Goal: Communication & Community: Answer question/provide support

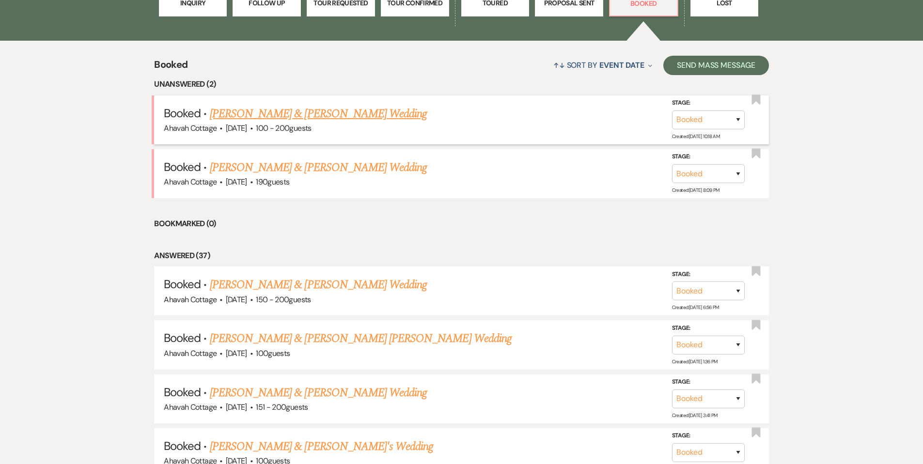
click at [310, 114] on link "[PERSON_NAME] & [PERSON_NAME] Wedding" at bounding box center [318, 113] width 217 height 17
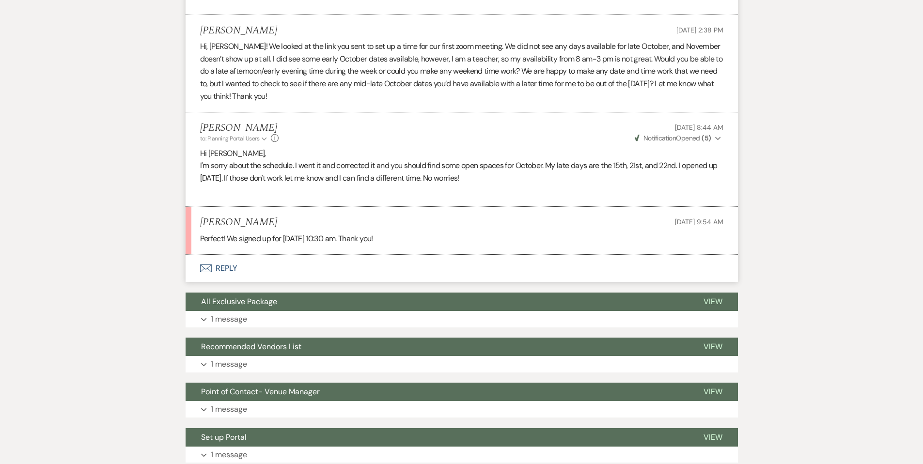
scroll to position [492, 0]
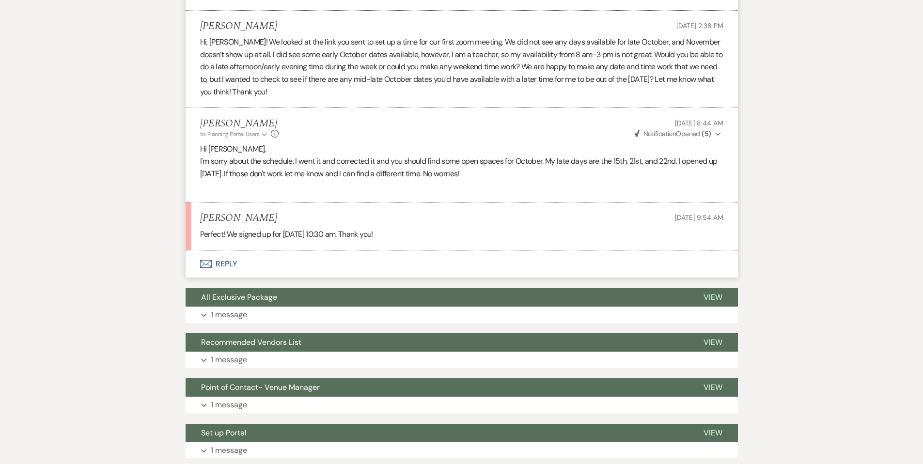
click at [232, 261] on button "Envelope Reply" at bounding box center [462, 264] width 552 height 27
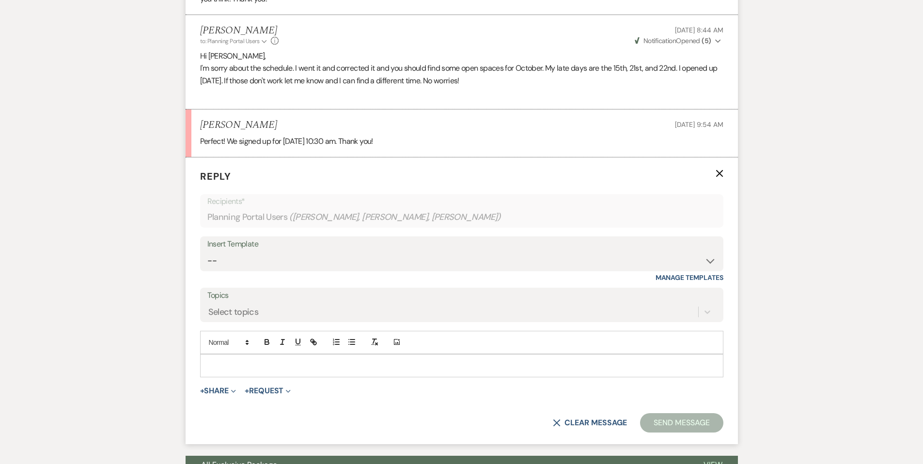
scroll to position [611, 0]
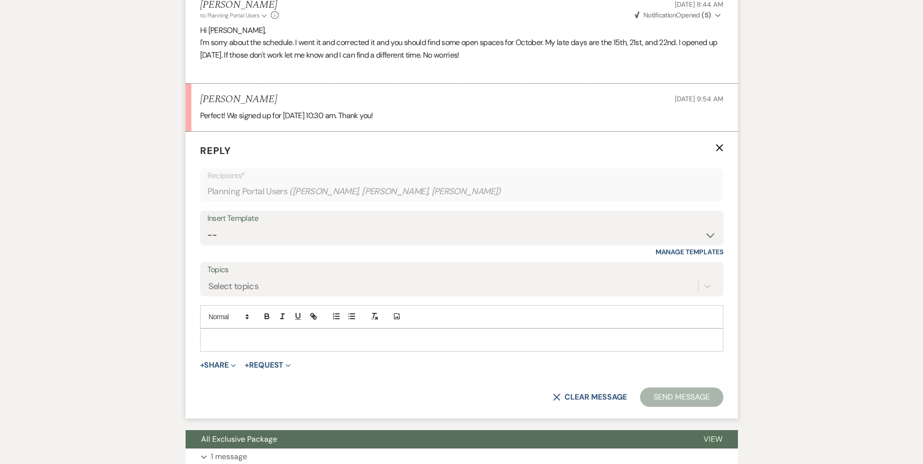
click at [239, 336] on p at bounding box center [462, 340] width 508 height 11
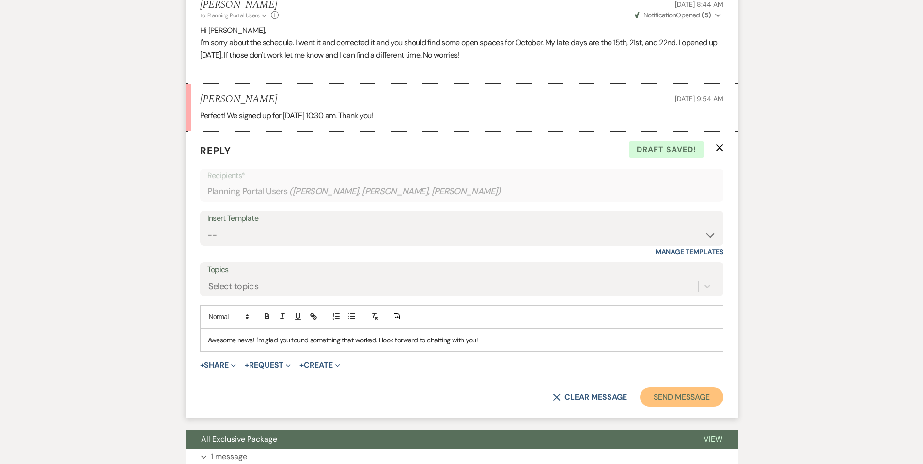
click at [674, 402] on button "Send Message" at bounding box center [681, 397] width 83 height 19
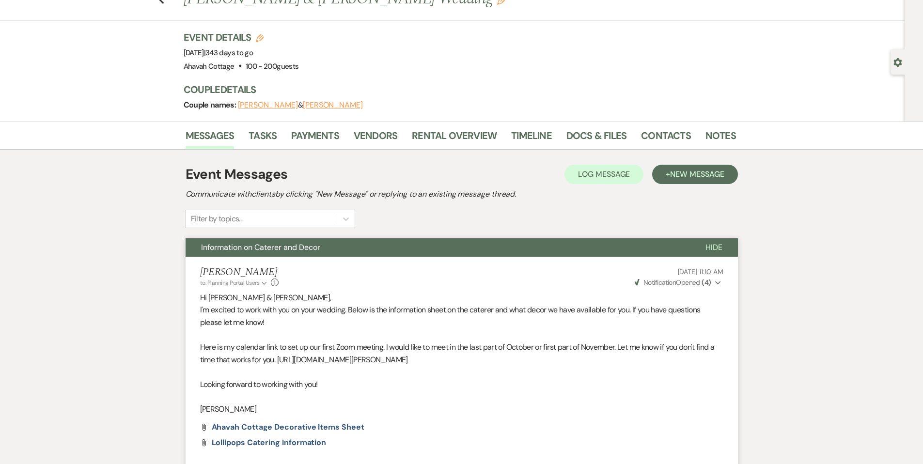
scroll to position [0, 0]
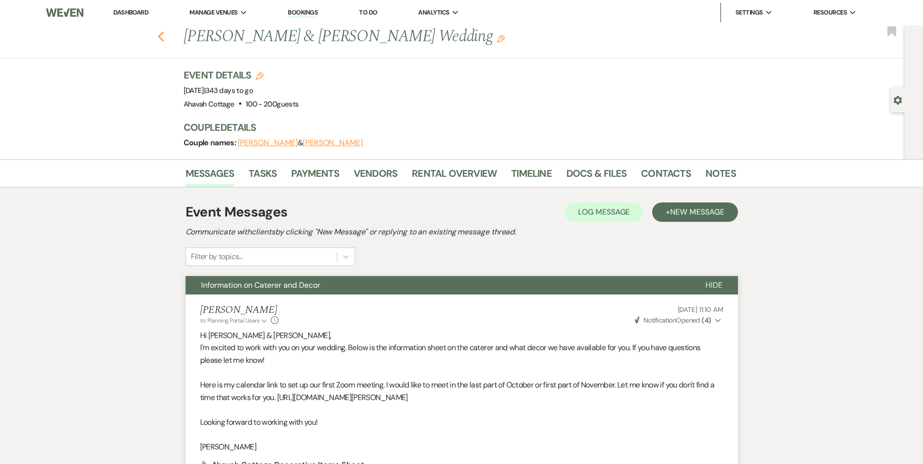
click at [164, 37] on icon "Previous" at bounding box center [161, 37] width 7 height 12
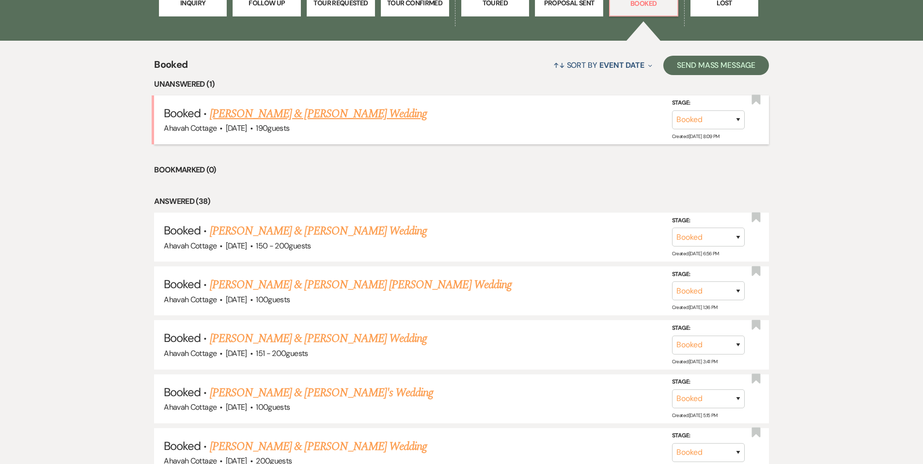
click at [278, 116] on link "[PERSON_NAME] & [PERSON_NAME] Wedding" at bounding box center [318, 113] width 217 height 17
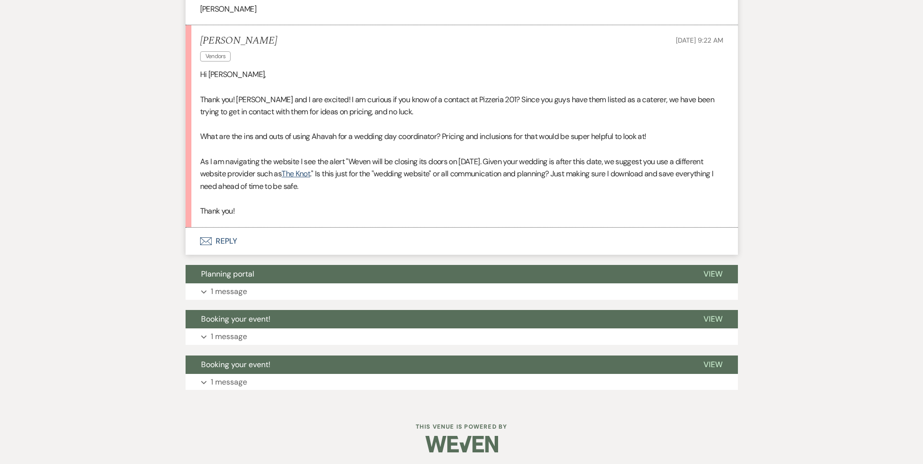
scroll to position [416, 0]
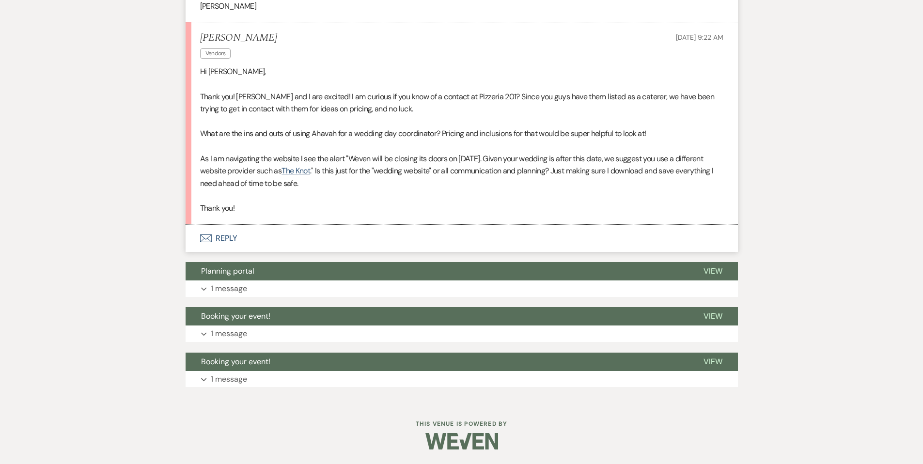
click at [224, 236] on button "Envelope Reply" at bounding box center [462, 238] width 552 height 27
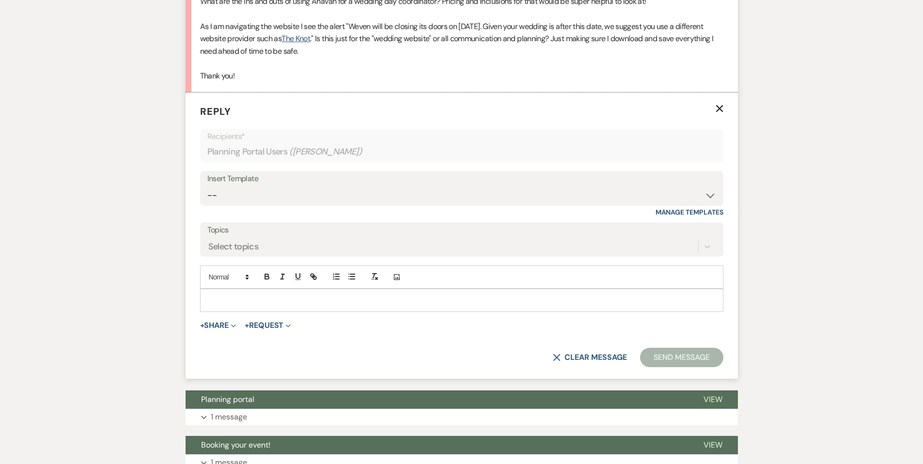
scroll to position [552, 0]
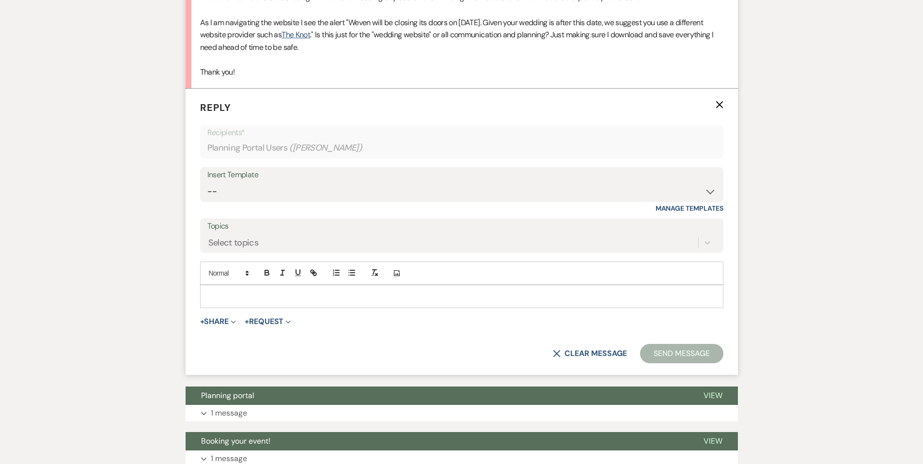
click at [215, 288] on div at bounding box center [462, 296] width 522 height 22
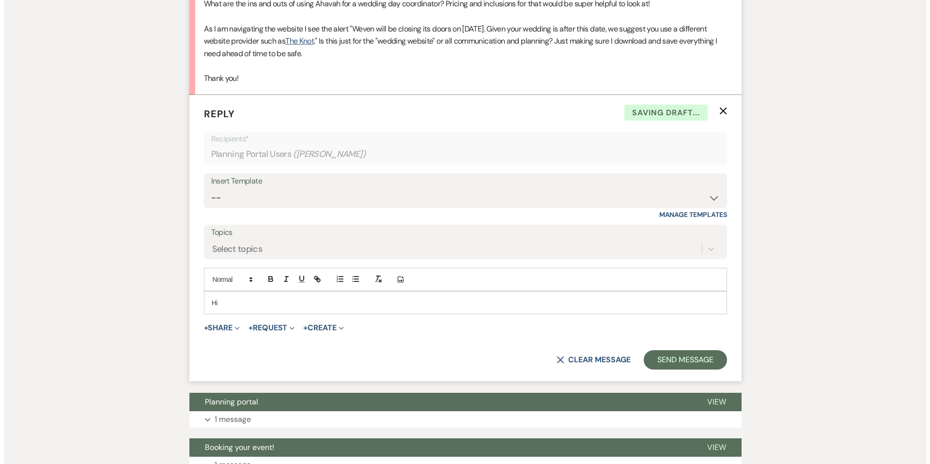
scroll to position [549, 0]
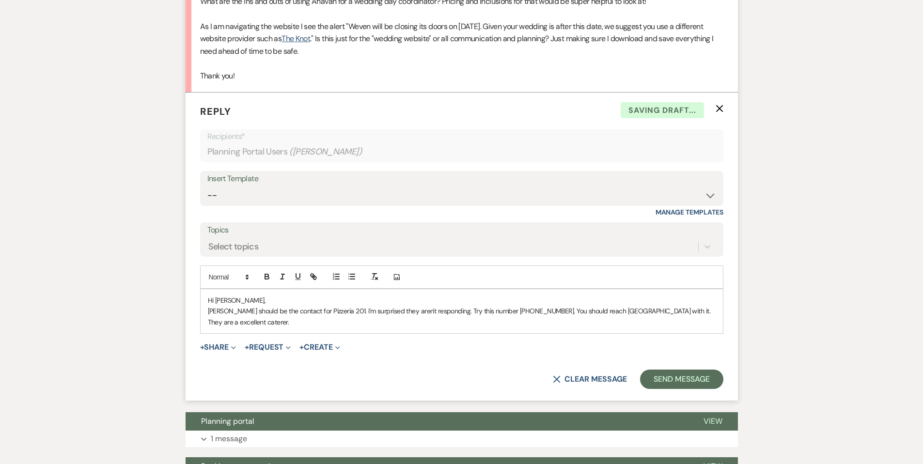
click at [705, 311] on p "Troy should be the contact for Pizzeria 201. I'm surprised they aren't respondi…" at bounding box center [462, 317] width 508 height 22
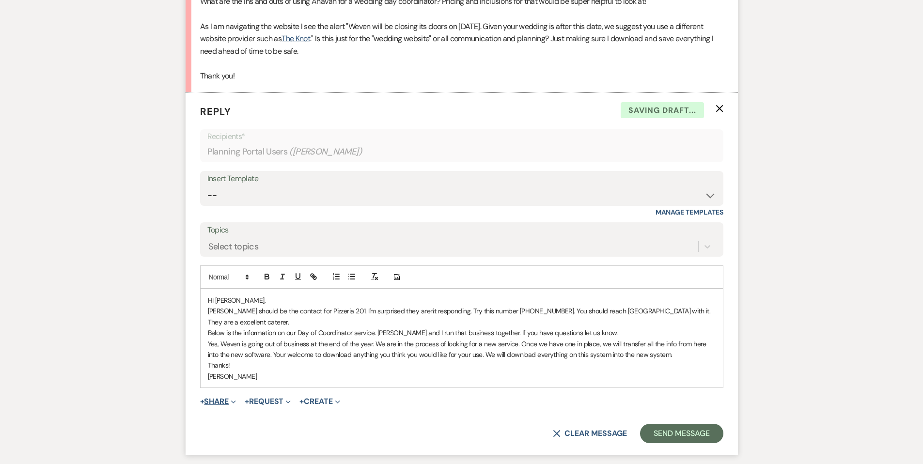
click at [217, 398] on button "+ Share Expand" at bounding box center [218, 402] width 36 height 8
click at [228, 416] on span "Doc Upload Documents" at bounding box center [239, 421] width 55 height 10
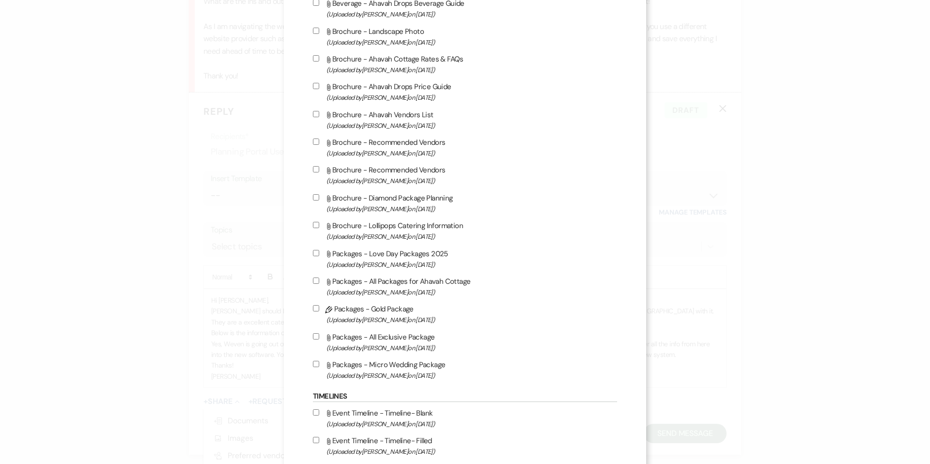
scroll to position [986, 0]
drag, startPoint x: 316, startPoint y: 261, endPoint x: 331, endPoint y: 270, distance: 16.8
click at [316, 254] on input "Attach File Packages - Love Day Packages 2025 (Uploaded by Tamara Schindler on …" at bounding box center [316, 251] width 6 height 6
checkbox input "true"
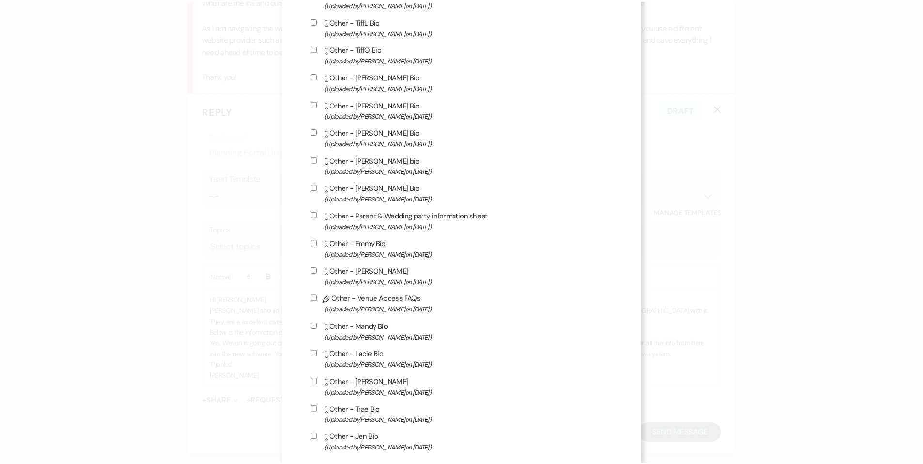
scroll to position [1817, 0]
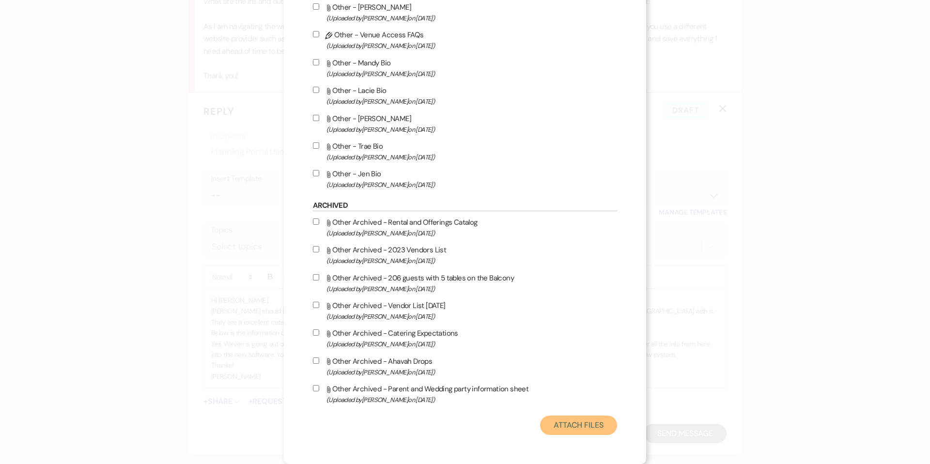
drag, startPoint x: 551, startPoint y: 425, endPoint x: 547, endPoint y: 423, distance: 5.4
click at [551, 425] on button "Attach Files" at bounding box center [578, 425] width 77 height 19
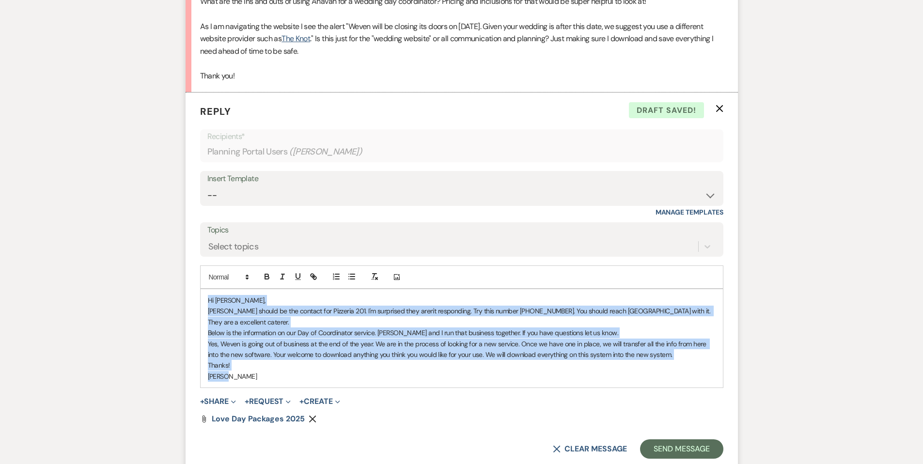
drag, startPoint x: 206, startPoint y: 300, endPoint x: 261, endPoint y: 363, distance: 83.2
click at [261, 363] on div "Hi Lindsey, Troy should be the contact for Pizzeria 201. I'm surprised they are…" at bounding box center [462, 338] width 522 height 98
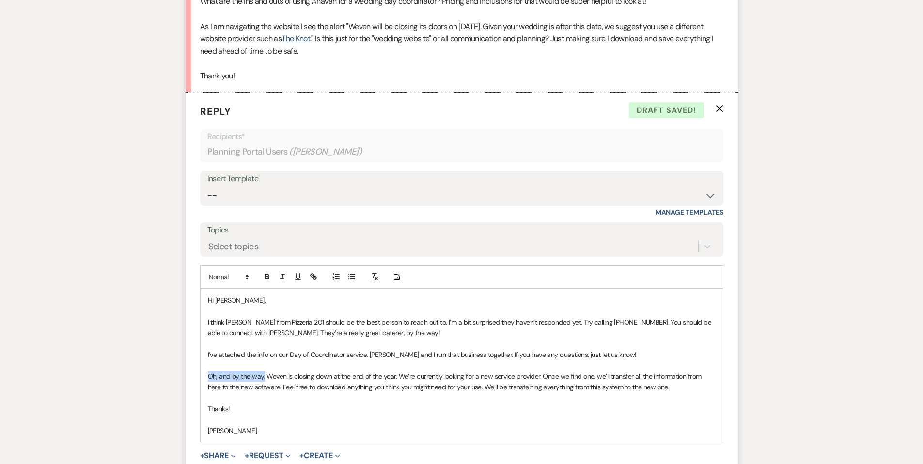
drag, startPoint x: 264, startPoint y: 375, endPoint x: 204, endPoint y: 377, distance: 59.6
click at [204, 376] on div "Hi Lindsey, I think Troy from Pizzeria 201 should be the best person to reach o…" at bounding box center [462, 365] width 522 height 153
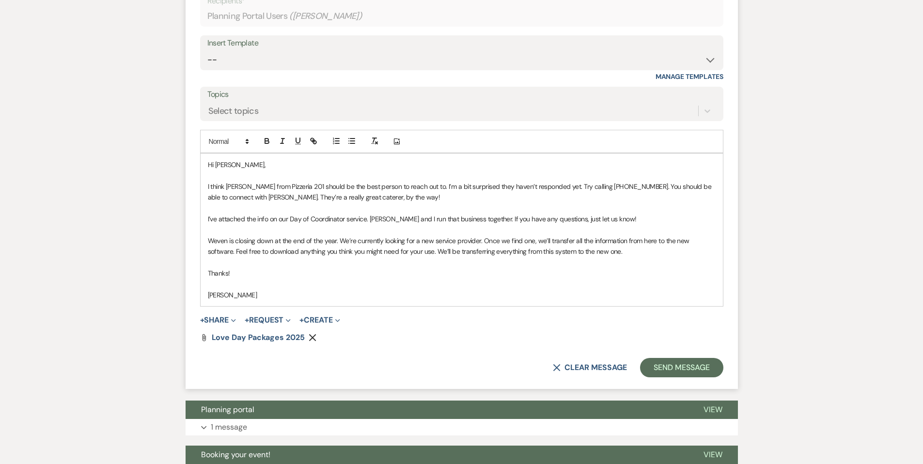
scroll to position [685, 0]
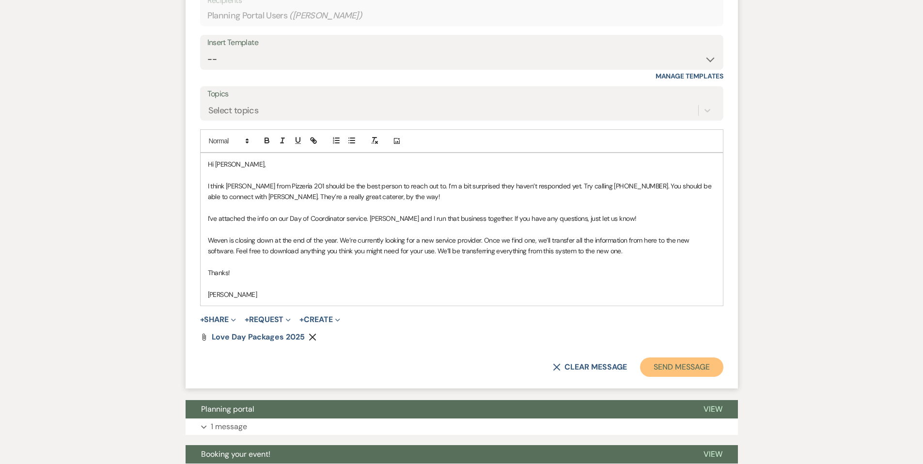
click at [662, 363] on button "Send Message" at bounding box center [681, 367] width 83 height 19
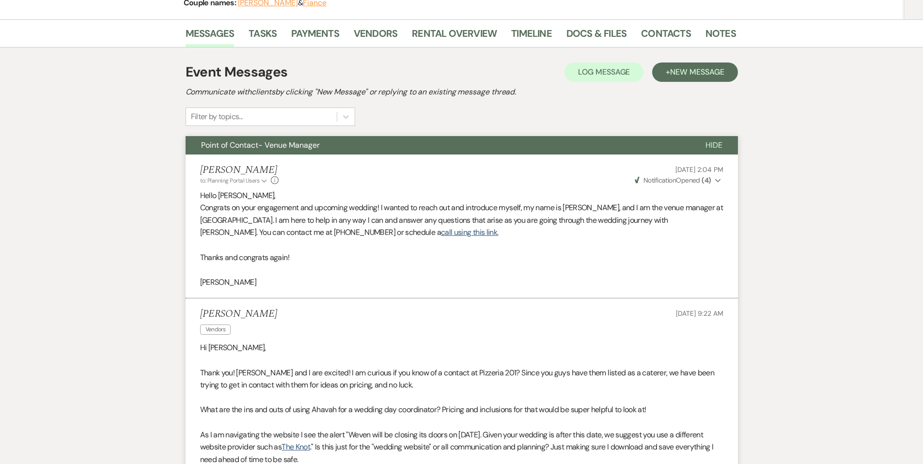
scroll to position [0, 0]
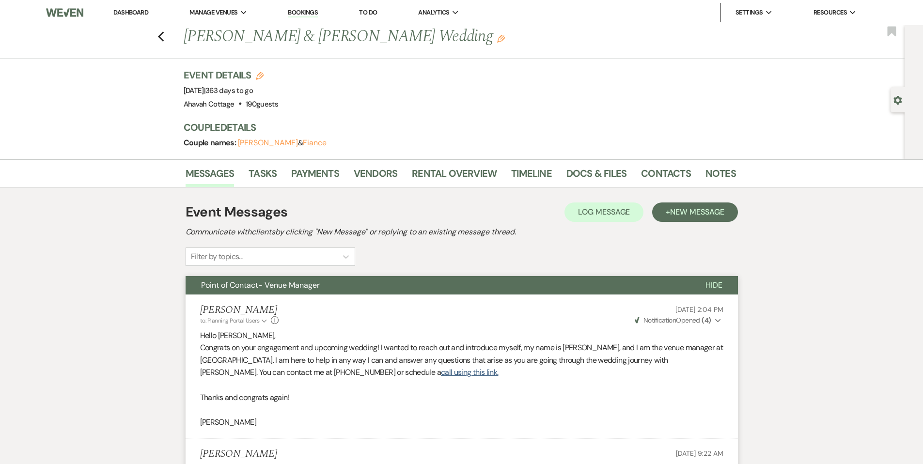
click at [254, 282] on span "Point of Contact- Venue Manager" at bounding box center [260, 285] width 119 height 10
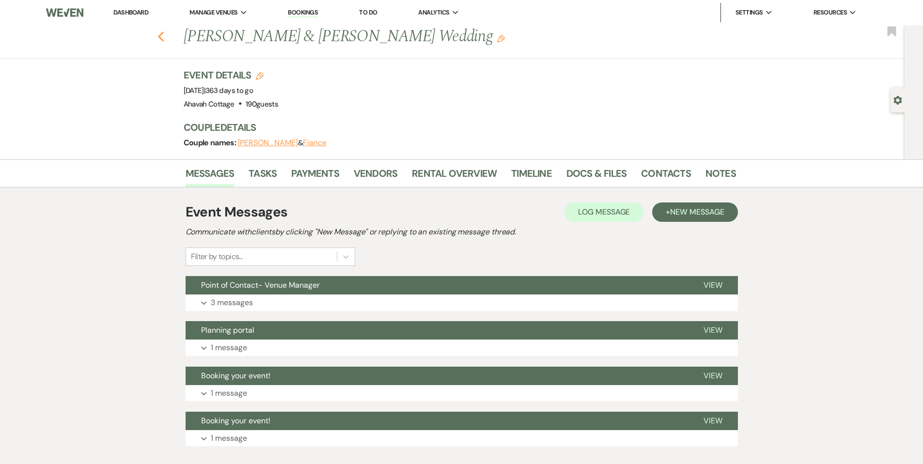
click at [165, 36] on icon "Previous" at bounding box center [161, 37] width 7 height 12
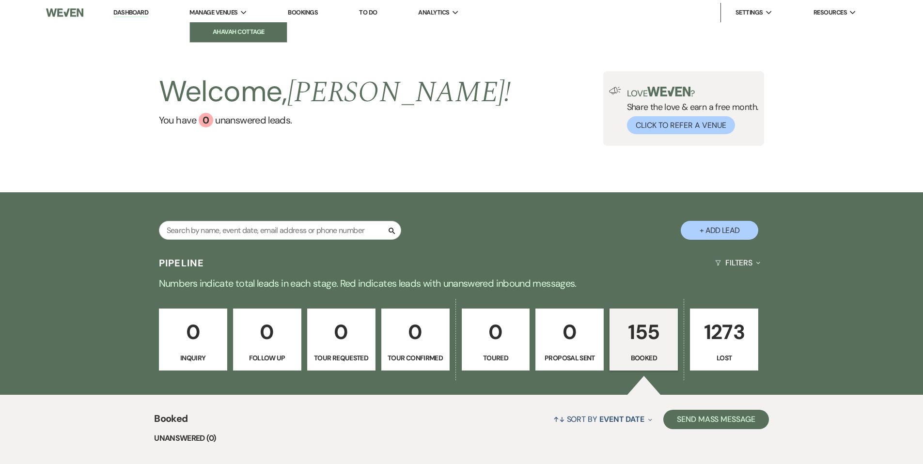
click at [214, 27] on li "Ahavah Cottage" at bounding box center [238, 32] width 87 height 10
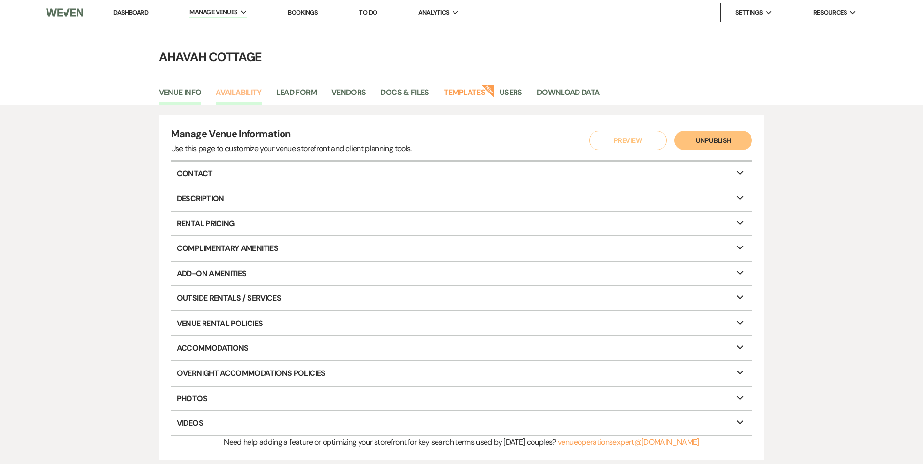
click at [230, 94] on link "Availability" at bounding box center [239, 95] width 46 height 18
select select "3"
select select "2026"
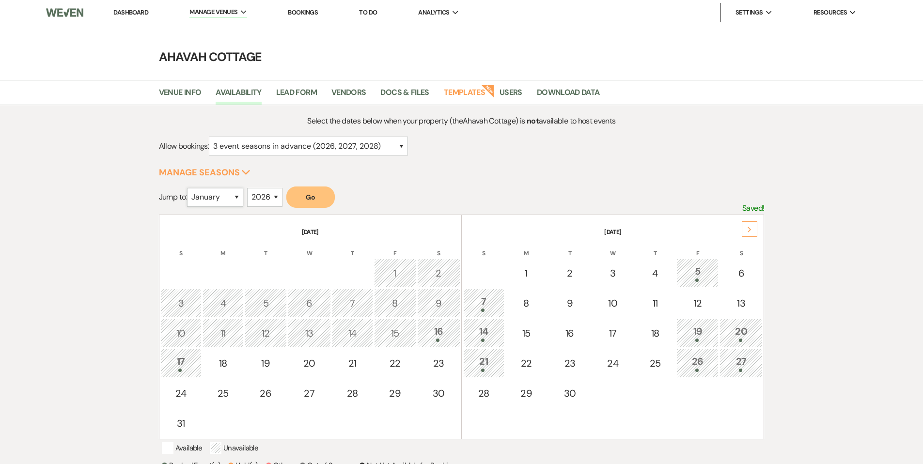
click at [240, 196] on select "January February March April May June July August September October November De…" at bounding box center [215, 197] width 56 height 19
click at [189, 188] on select "January February March April May June July August September October November De…" at bounding box center [215, 197] width 56 height 19
click at [305, 197] on button "Go" at bounding box center [310, 197] width 48 height 21
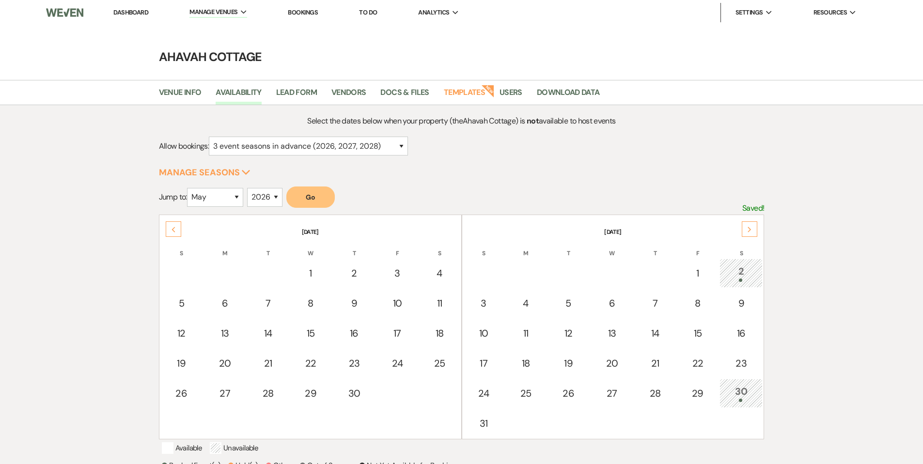
click at [752, 228] on icon "Next" at bounding box center [749, 230] width 5 height 6
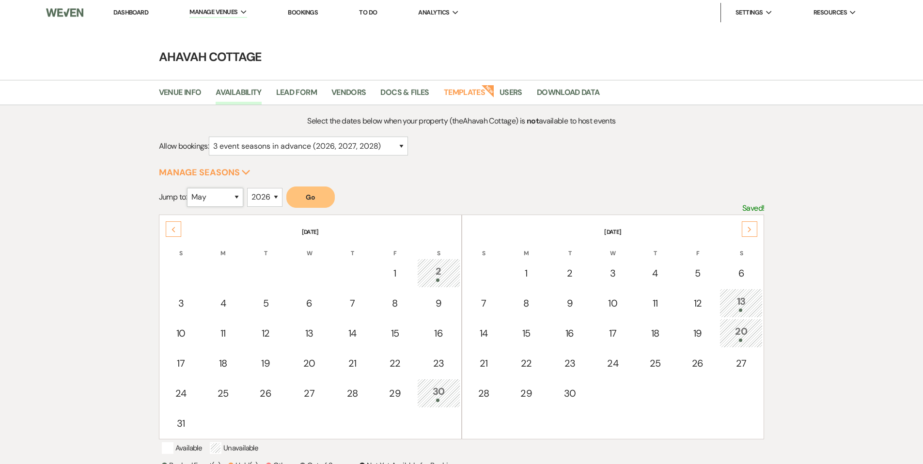
click at [241, 193] on select "January February March April May June July August September October November De…" at bounding box center [215, 197] width 56 height 19
select select "9"
click at [189, 188] on select "January February March April May June July August September October November De…" at bounding box center [215, 197] width 56 height 19
click at [310, 198] on button "Go" at bounding box center [310, 197] width 48 height 21
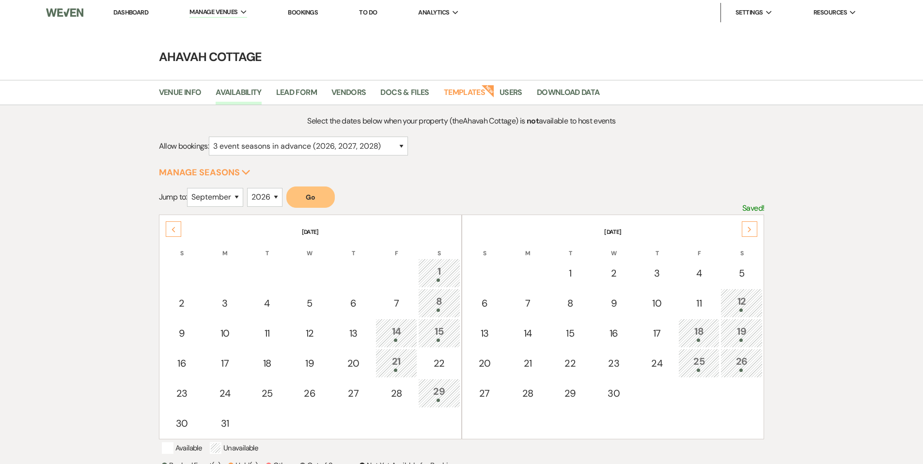
click at [746, 228] on div "Next" at bounding box center [750, 229] width 16 height 16
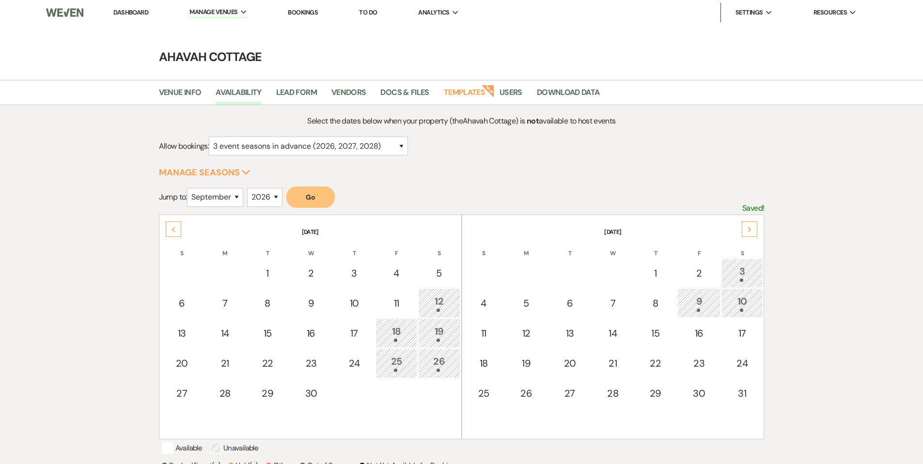
click at [140, 14] on link "Dashboard" at bounding box center [130, 12] width 35 height 8
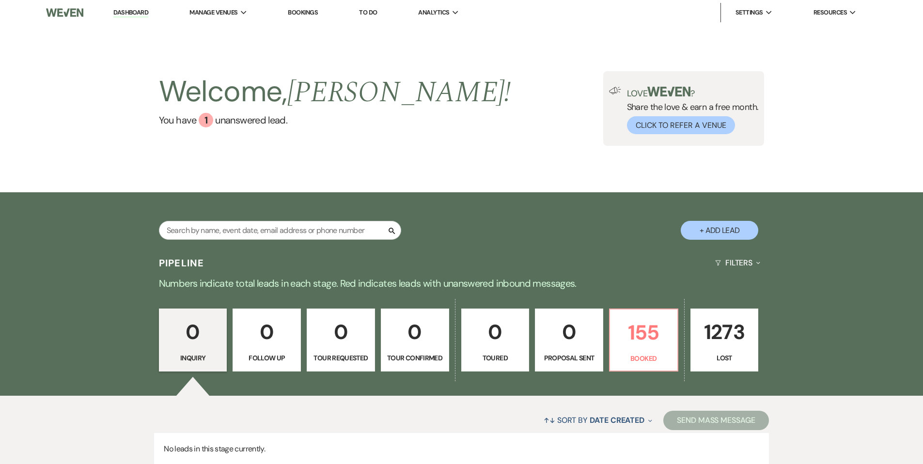
scroll to position [75, 0]
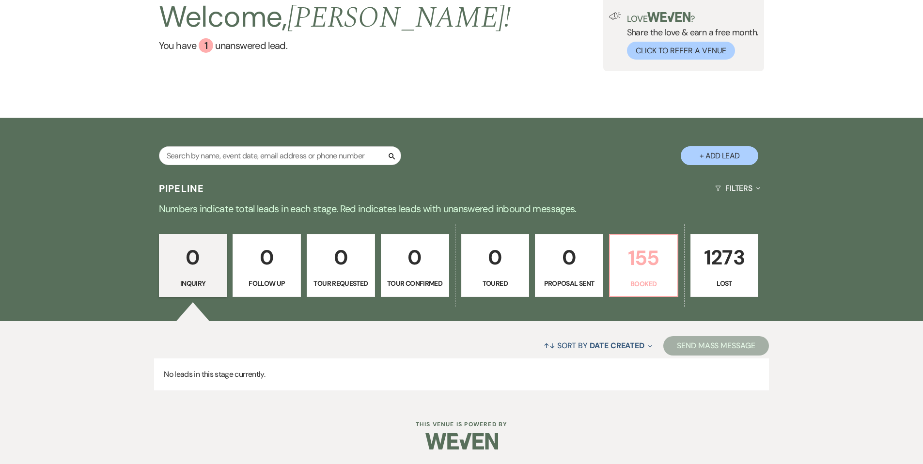
click at [650, 259] on p "155" at bounding box center [644, 258] width 56 height 32
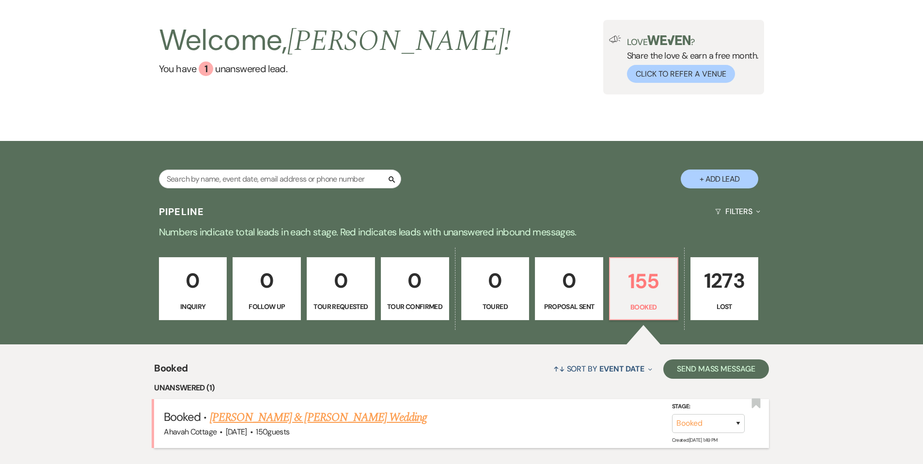
scroll to position [268, 0]
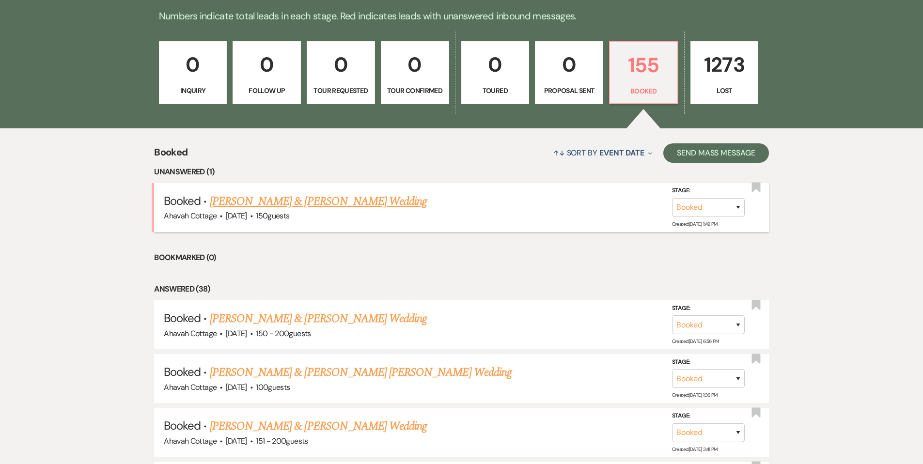
click at [330, 201] on link "[PERSON_NAME] & [PERSON_NAME] Wedding" at bounding box center [318, 201] width 217 height 17
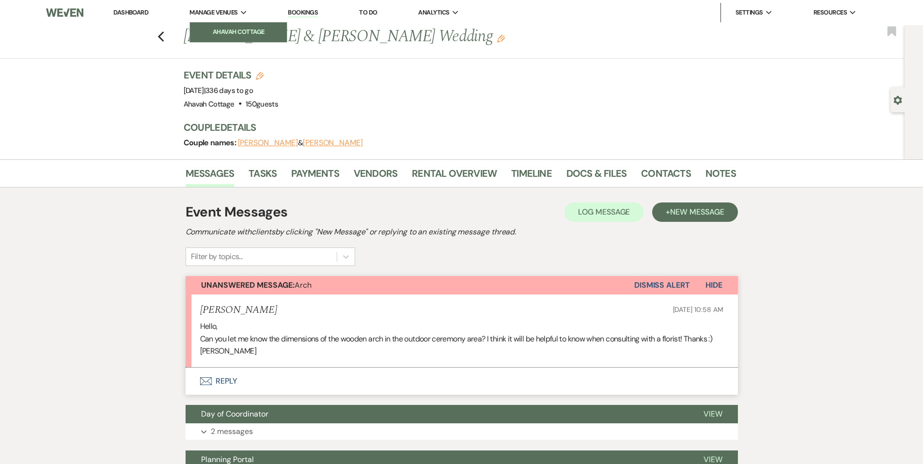
click at [227, 30] on li "Ahavah Cottage" at bounding box center [238, 32] width 87 height 10
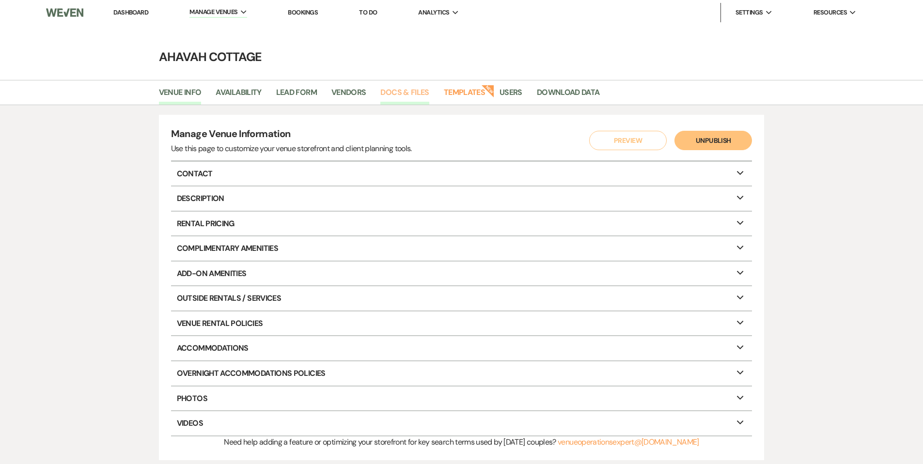
click at [401, 94] on link "Docs & Files" at bounding box center [404, 95] width 48 height 18
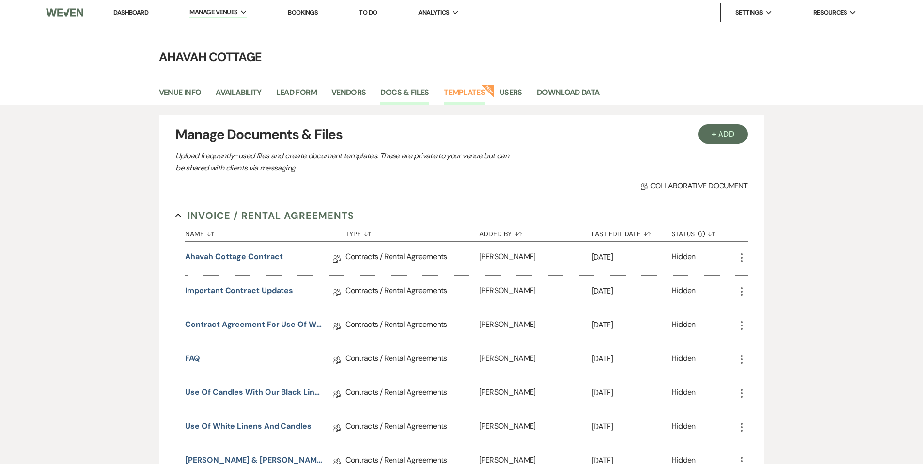
click at [461, 89] on link "Templates" at bounding box center [464, 95] width 41 height 18
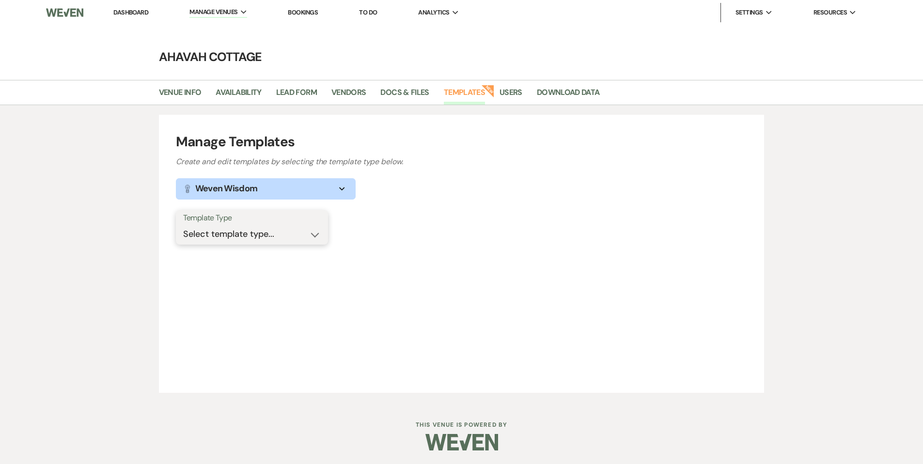
click at [246, 235] on select "Select template type... Task List Message Templates Payment Plan Inventory Item…" at bounding box center [252, 234] width 138 height 19
select select "Message Templates"
click at [183, 225] on select "Select template type... Task List Message Templates Payment Plan Inventory Item…" at bounding box center [252, 234] width 138 height 19
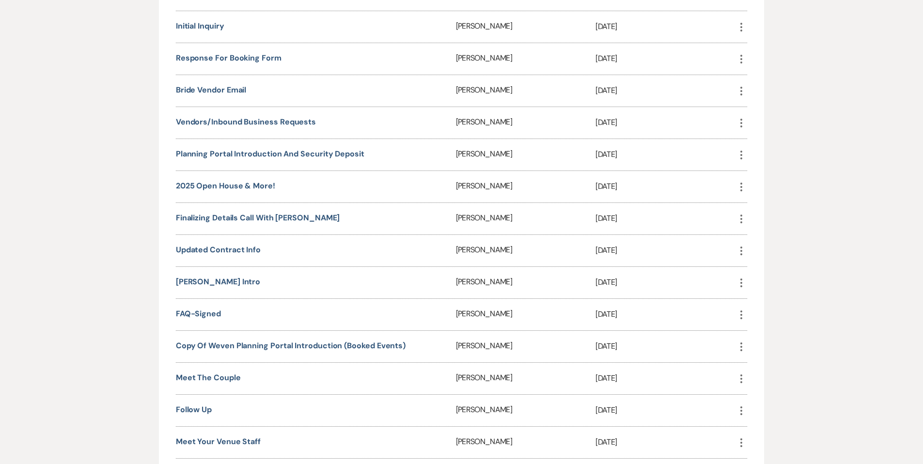
scroll to position [366, 0]
click at [252, 215] on link "Finalizing Details call with Tamara" at bounding box center [258, 217] width 164 height 10
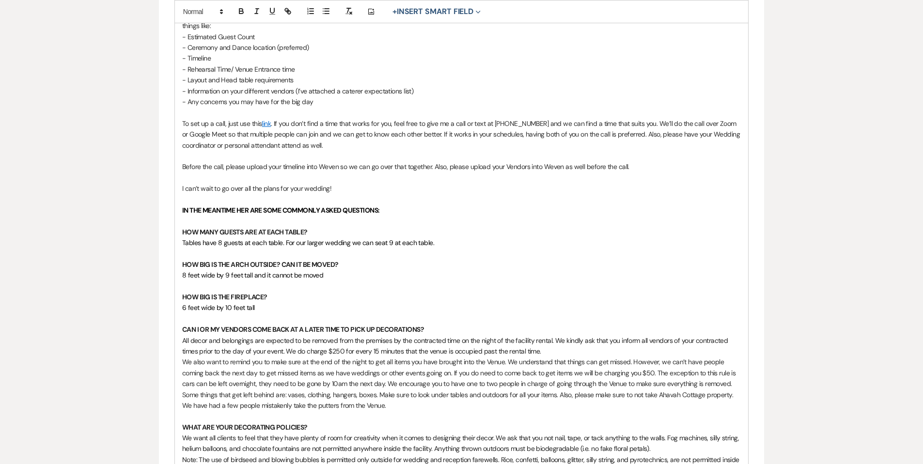
scroll to position [339, 0]
drag, startPoint x: 192, startPoint y: 262, endPoint x: 335, endPoint y: 274, distance: 143.4
copy div "HOW BIG IS THE ARCH OUTSIDE? CAN IT BE MOVED? 8 feet wide by 9 feet tall and it…"
click at [480, 218] on p at bounding box center [461, 221] width 559 height 11
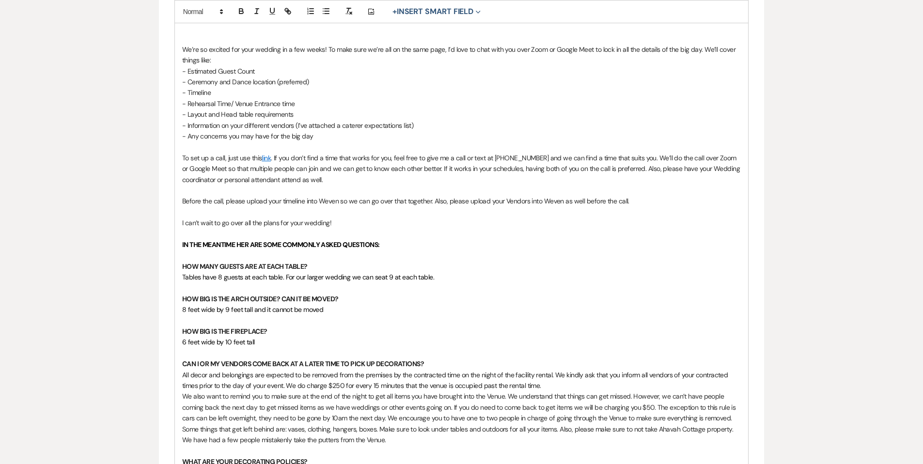
scroll to position [0, 0]
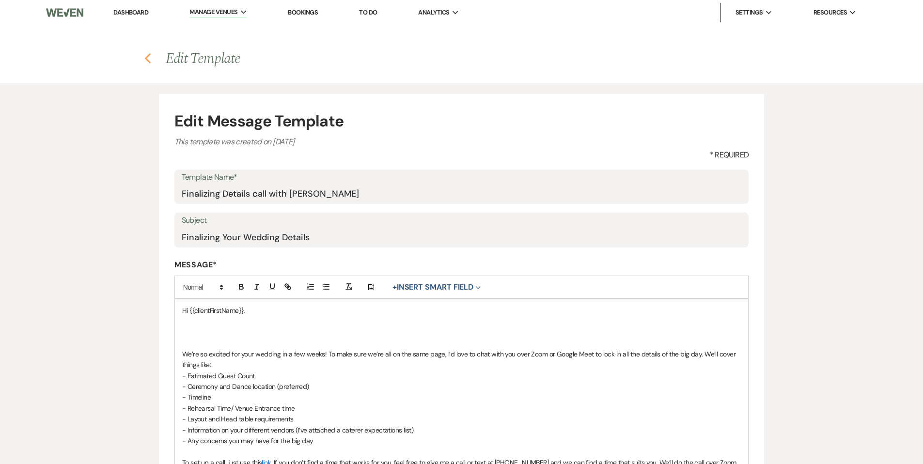
click at [149, 59] on icon "Previous" at bounding box center [147, 59] width 7 height 12
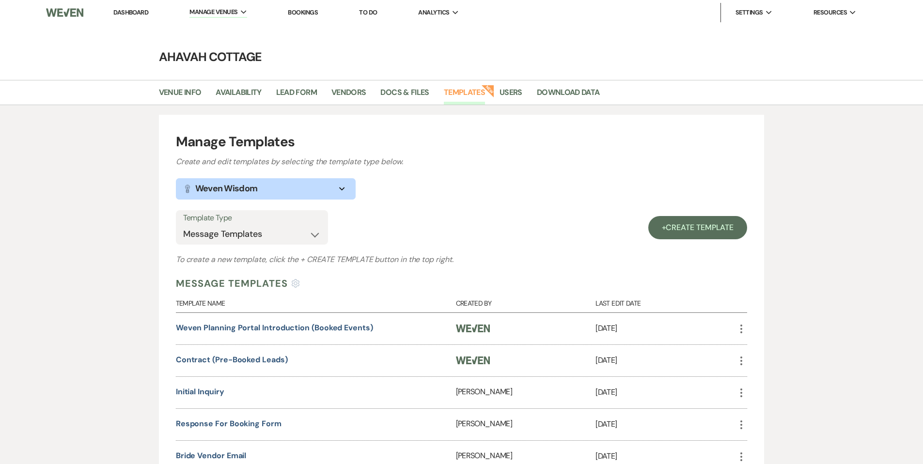
click at [124, 12] on link "Dashboard" at bounding box center [130, 12] width 35 height 8
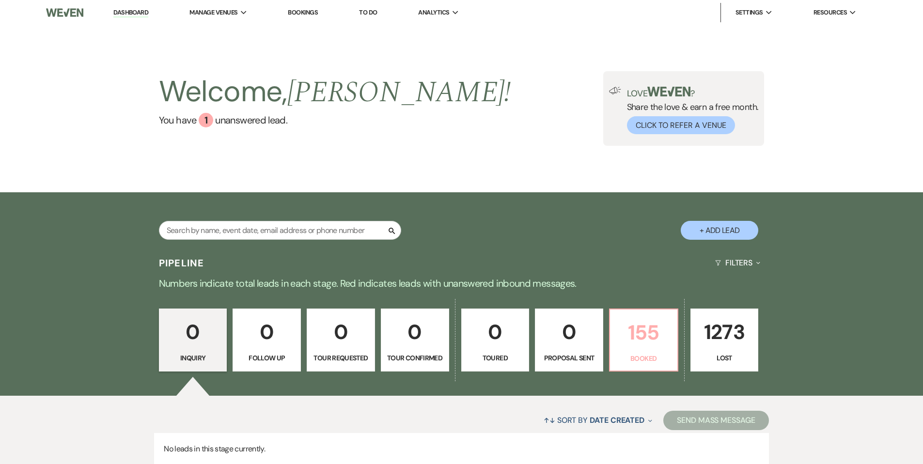
click at [654, 336] on p "155" at bounding box center [644, 332] width 56 height 32
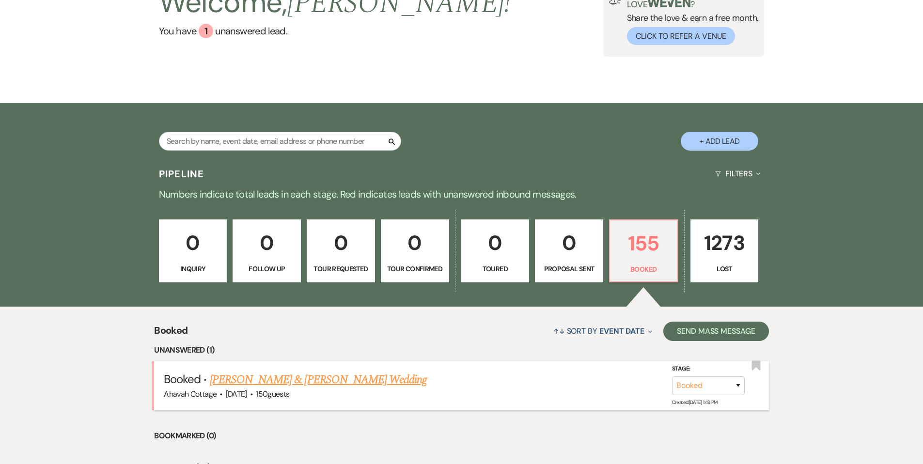
scroll to position [316, 0]
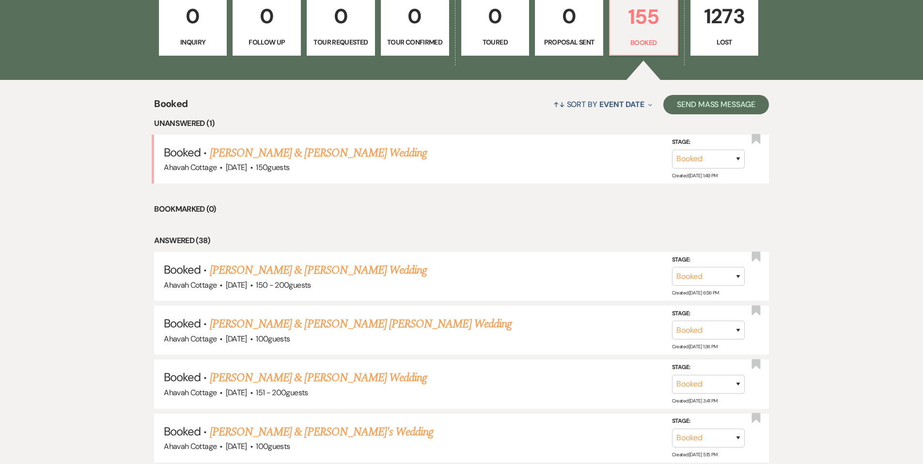
click at [300, 151] on link "[PERSON_NAME] & [PERSON_NAME] Wedding" at bounding box center [318, 152] width 217 height 17
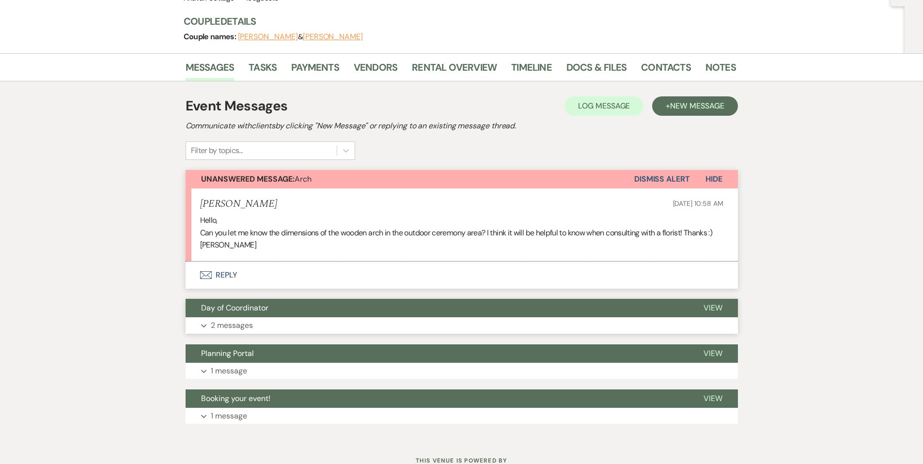
scroll to position [143, 0]
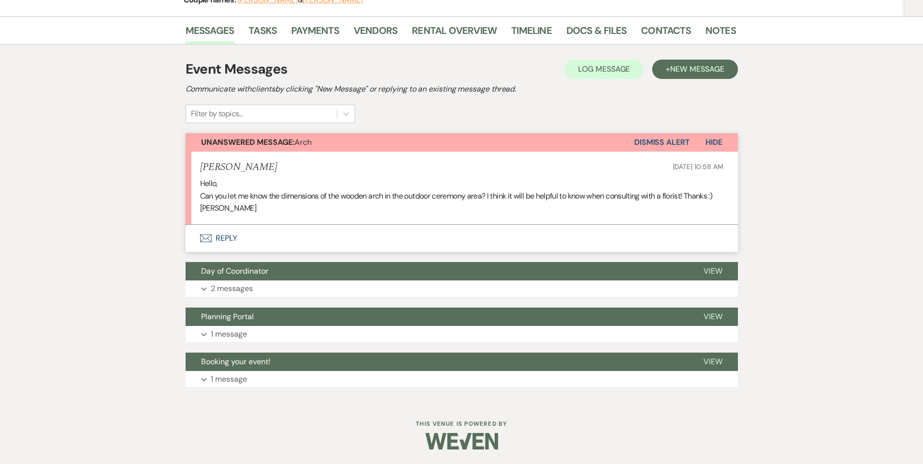
click at [225, 237] on button "Envelope Reply" at bounding box center [462, 238] width 552 height 27
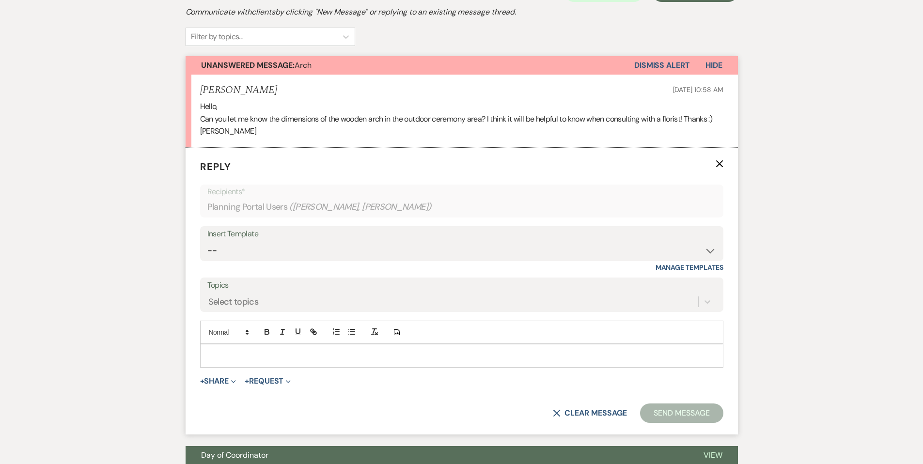
scroll to position [236, 0]
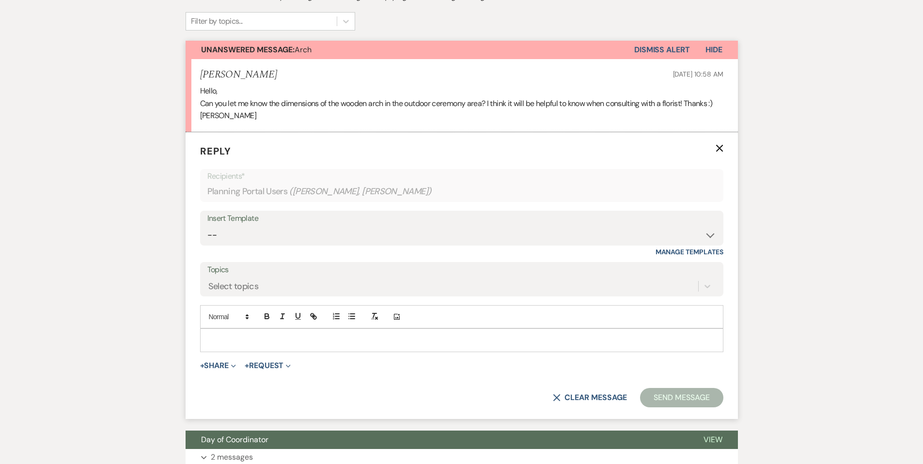
click at [219, 335] on p at bounding box center [462, 340] width 508 height 11
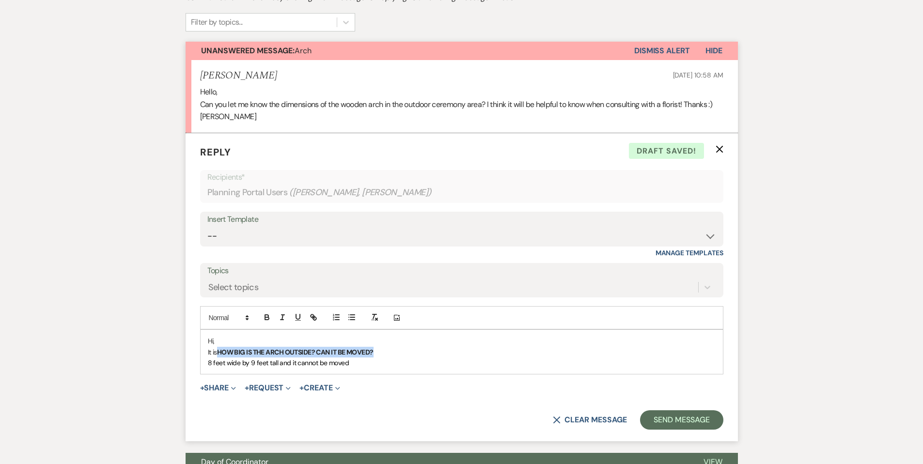
drag, startPoint x: 221, startPoint y: 351, endPoint x: 378, endPoint y: 350, distance: 158.0
click at [378, 350] on p "It is HOW BIG IS THE ARCH OUTSIDE? CAN IT BE MOVED?" at bounding box center [462, 352] width 508 height 11
drag, startPoint x: 206, startPoint y: 361, endPoint x: 200, endPoint y: 368, distance: 9.6
click at [205, 361] on div "Hi, It is 8 feet wide by 9 feet tall and it cannot be moved" at bounding box center [462, 352] width 522 height 44
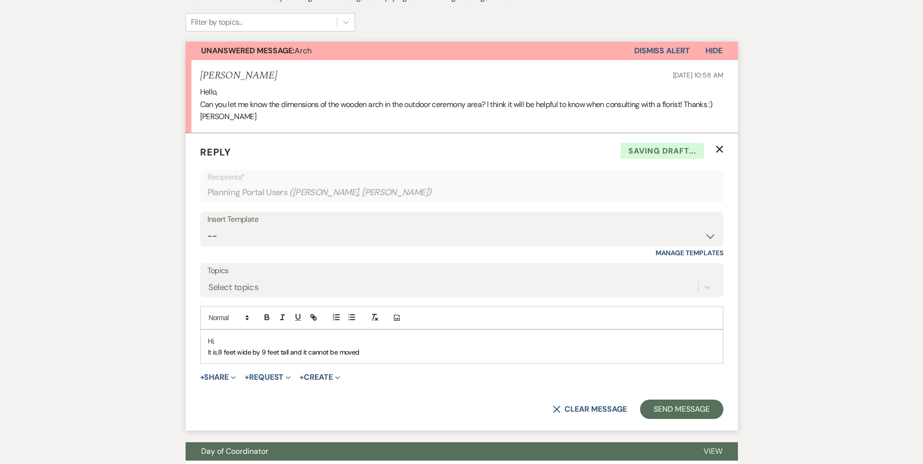
click at [378, 352] on p "It is, 8 feet wide by 9 feet tall and it cannot be moved" at bounding box center [462, 352] width 508 height 11
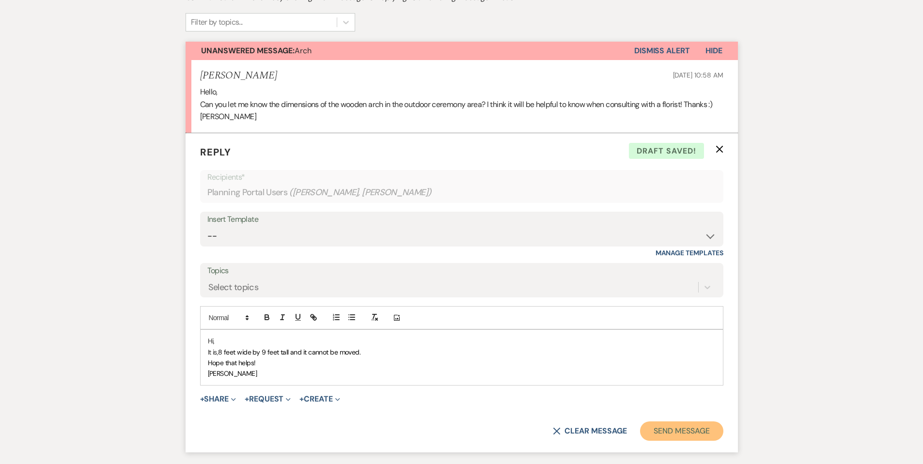
click at [662, 433] on button "Send Message" at bounding box center [681, 431] width 83 height 19
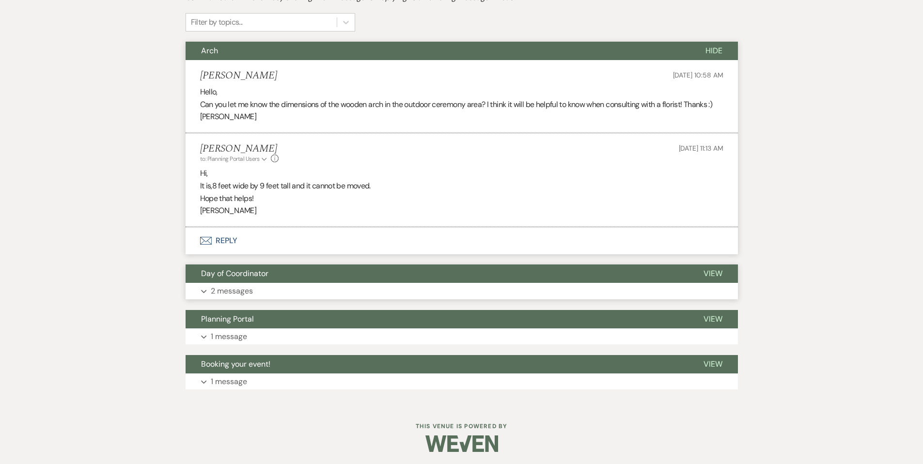
click at [224, 291] on p "2 messages" at bounding box center [232, 291] width 42 height 13
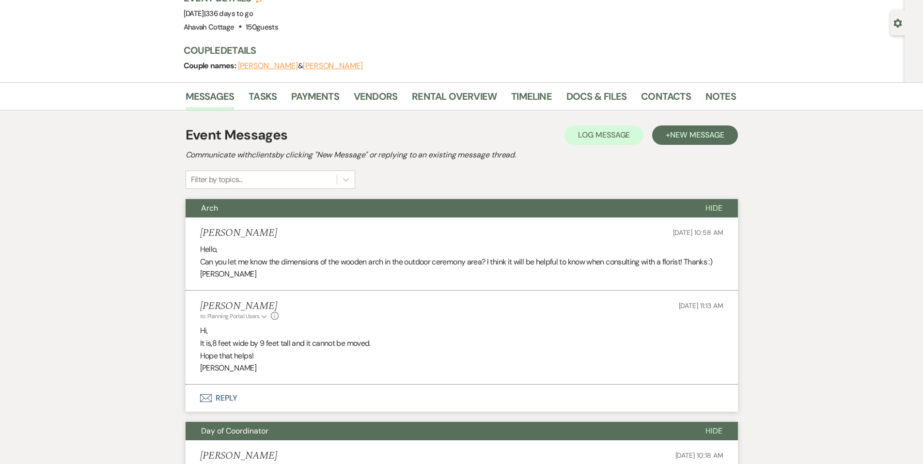
scroll to position [75, 0]
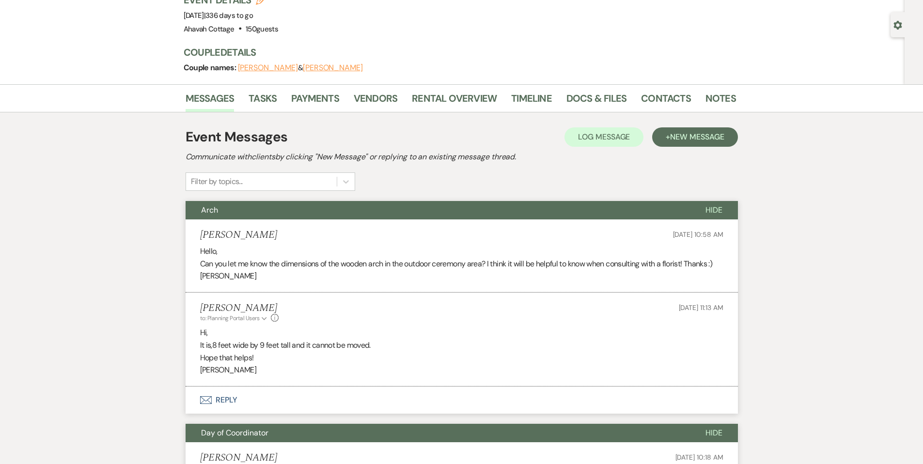
click at [214, 209] on span "Arch" at bounding box center [209, 210] width 17 height 10
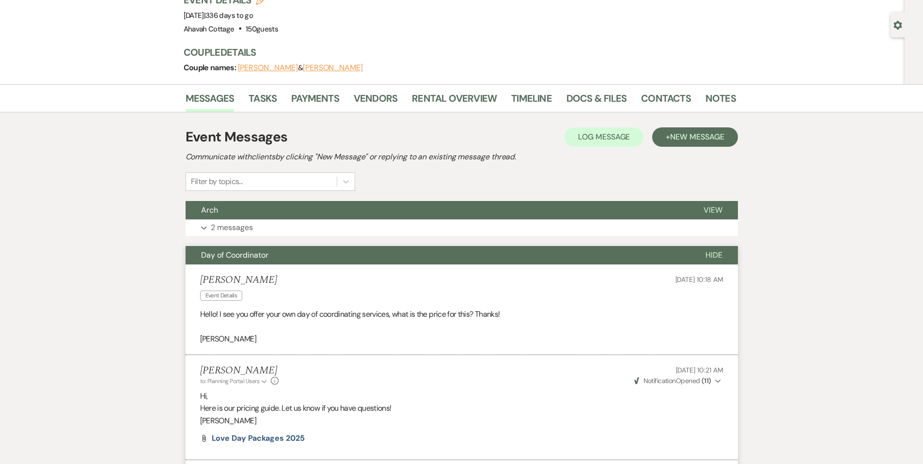
click at [221, 255] on span "Day of Coordinator" at bounding box center [234, 255] width 67 height 10
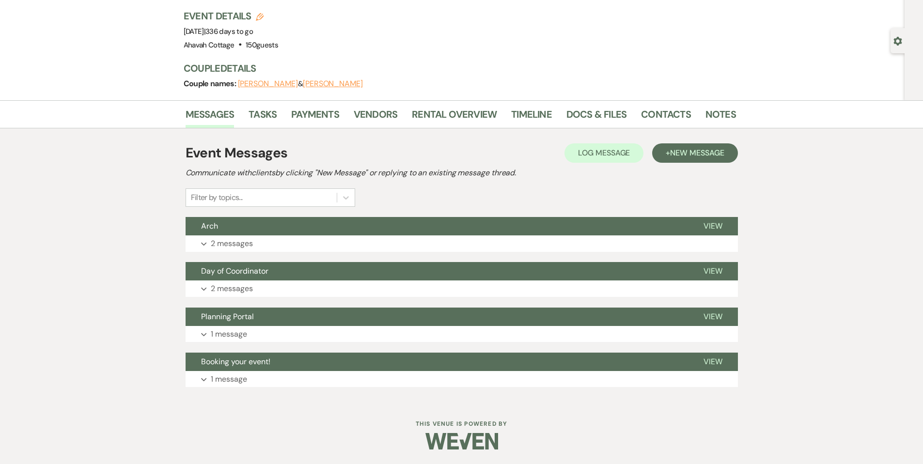
scroll to position [0, 0]
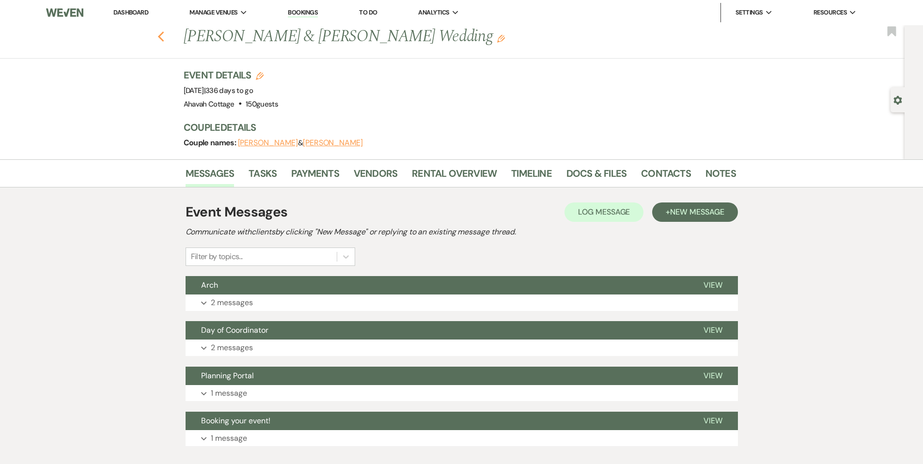
click at [163, 36] on use "button" at bounding box center [161, 37] width 6 height 11
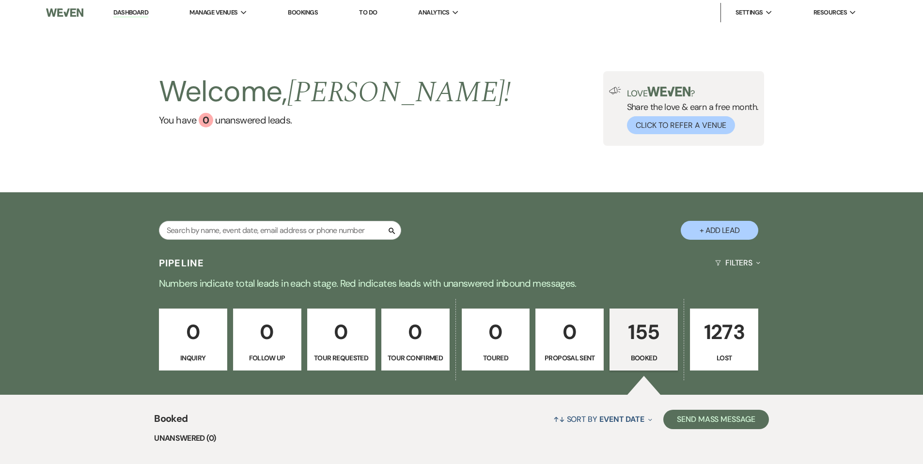
click at [634, 340] on p "155" at bounding box center [644, 332] width 56 height 32
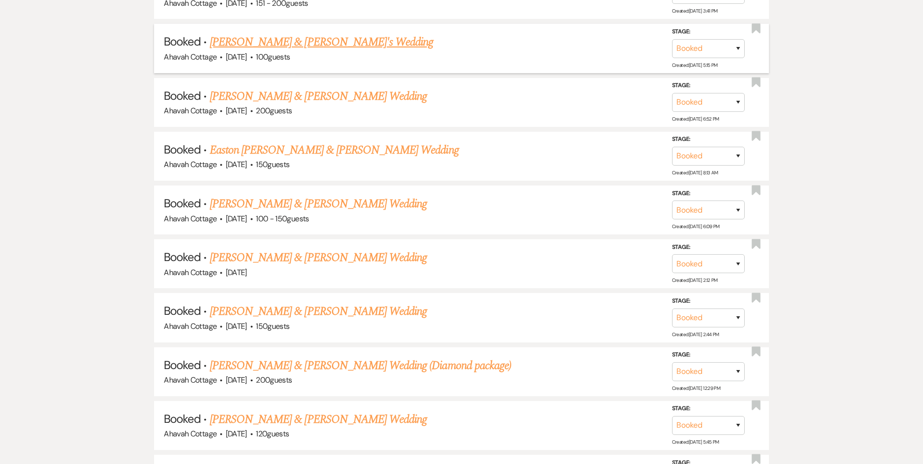
scroll to position [652, 0]
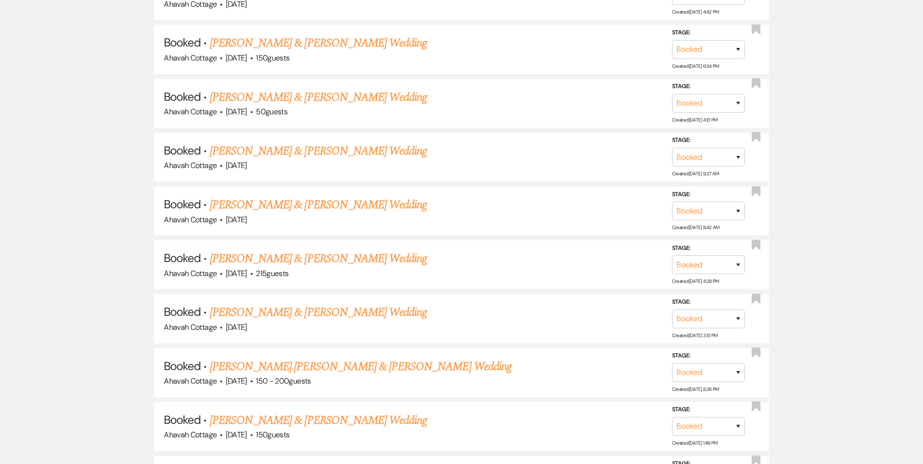
click at [299, 412] on link "[PERSON_NAME] & [PERSON_NAME] Wedding" at bounding box center [318, 420] width 217 height 17
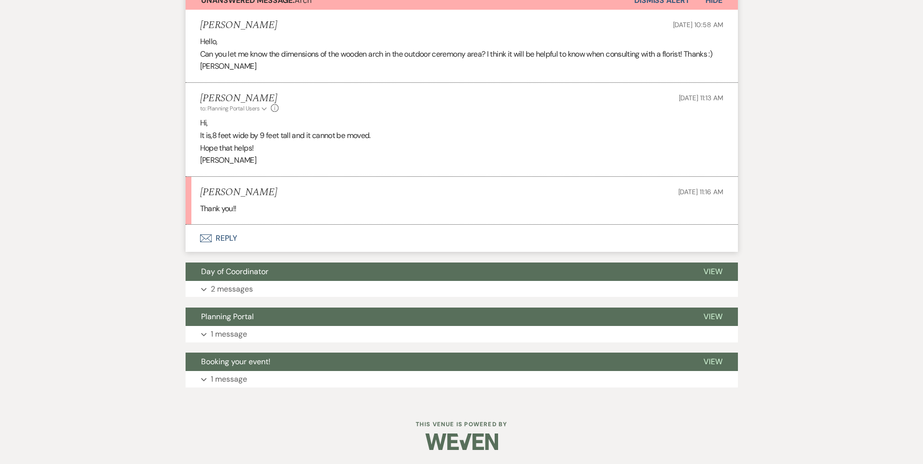
scroll to position [285, 0]
click at [225, 235] on button "Envelope Reply" at bounding box center [462, 238] width 552 height 27
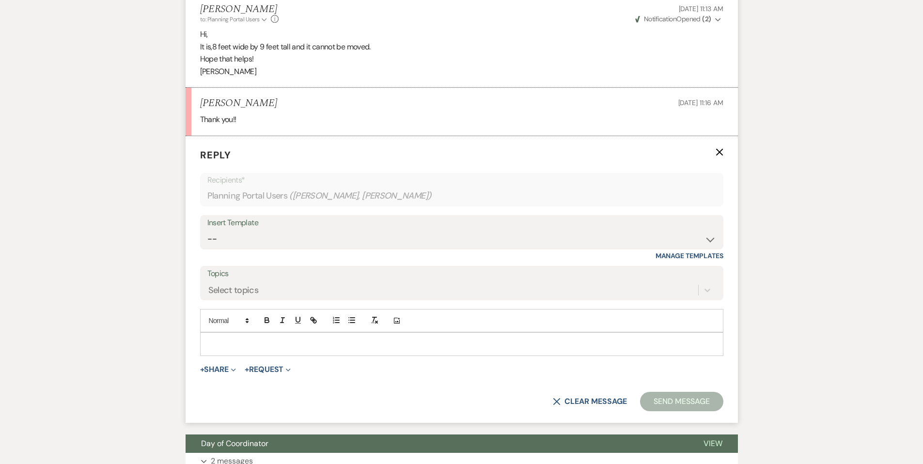
scroll to position [422, 0]
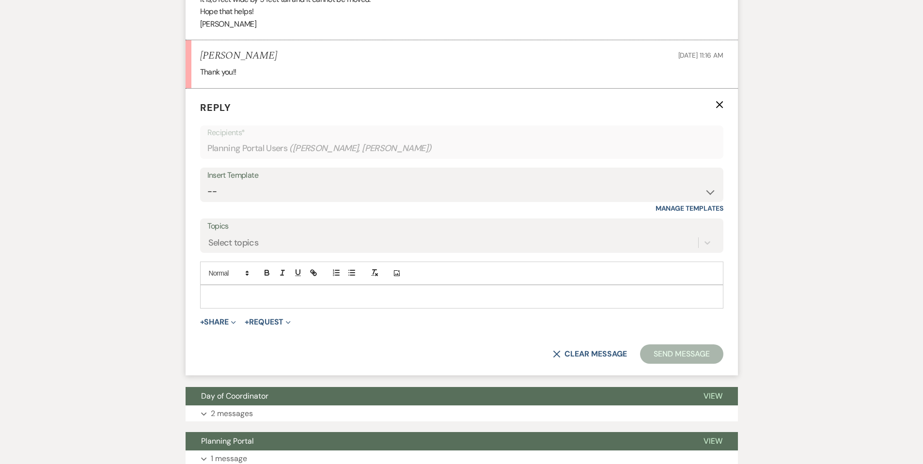
click at [218, 291] on p at bounding box center [462, 296] width 508 height 11
click at [656, 349] on button "Send Message" at bounding box center [681, 354] width 83 height 19
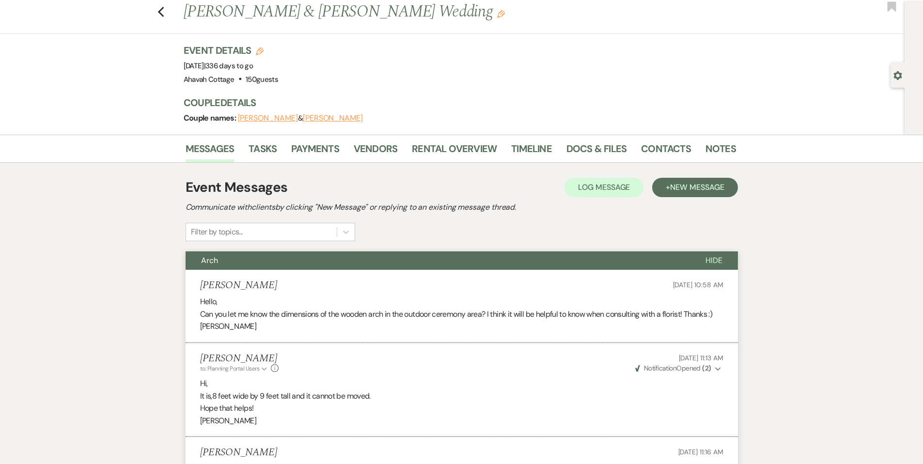
scroll to position [21, 0]
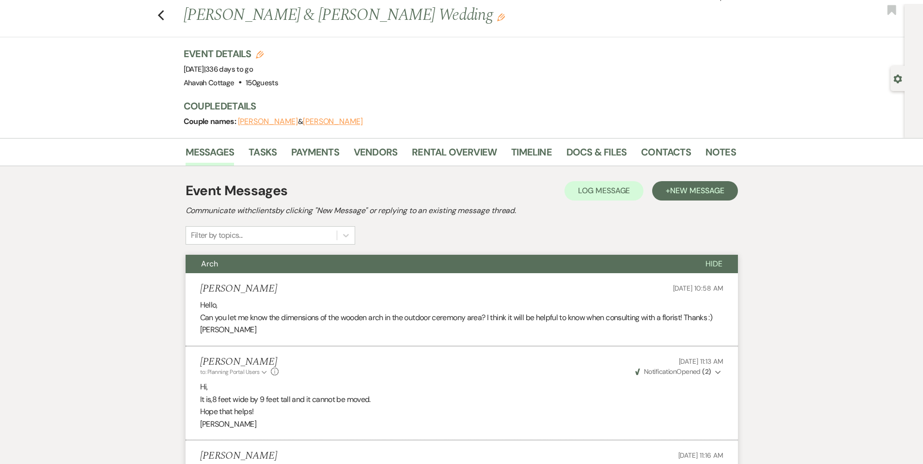
click at [715, 262] on span "Hide" at bounding box center [714, 264] width 17 height 10
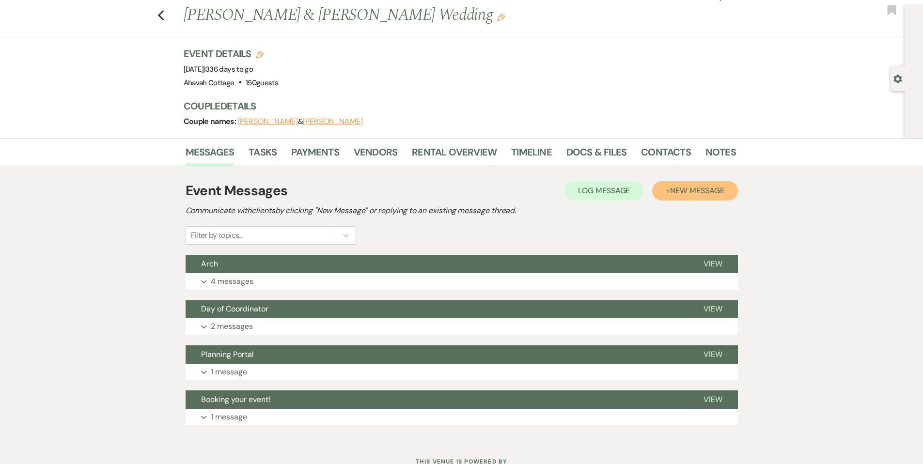
click at [673, 189] on span "New Message" at bounding box center [697, 191] width 54 height 10
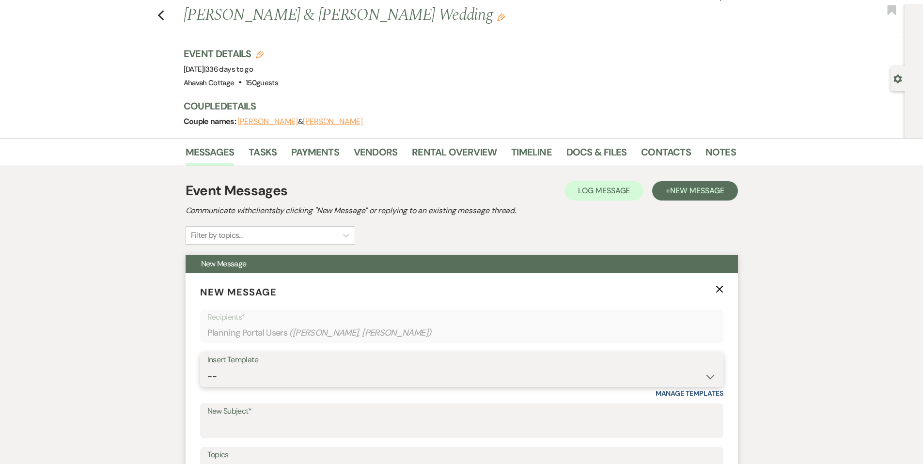
click at [225, 374] on select "-- Weven Planning Portal Introduction (Booked Events) Contract (Pre-Booked Lead…" at bounding box center [461, 376] width 509 height 19
select select "2470"
click at [207, 367] on select "-- Weven Planning Portal Introduction (Booked Events) Contract (Pre-Booked Lead…" at bounding box center [461, 376] width 509 height 19
type input "Point of Contact- Venue Manager"
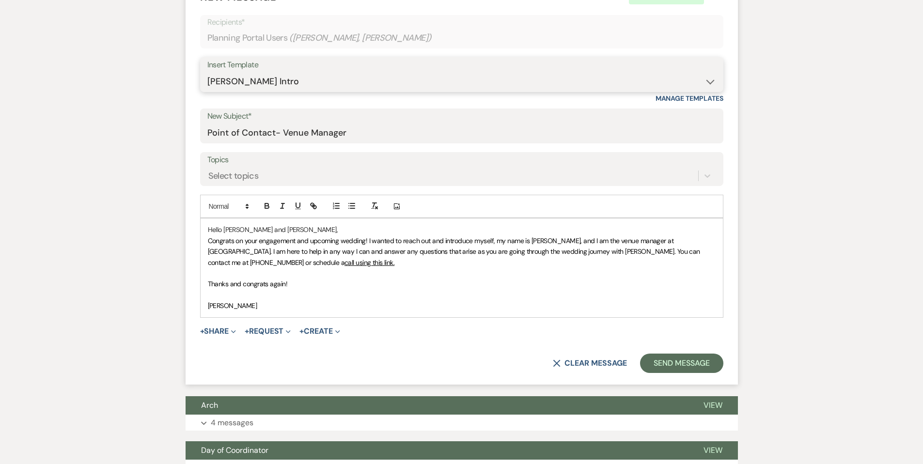
scroll to position [317, 0]
click at [286, 227] on p "Hello Aneka and Tyler," at bounding box center [462, 229] width 508 height 11
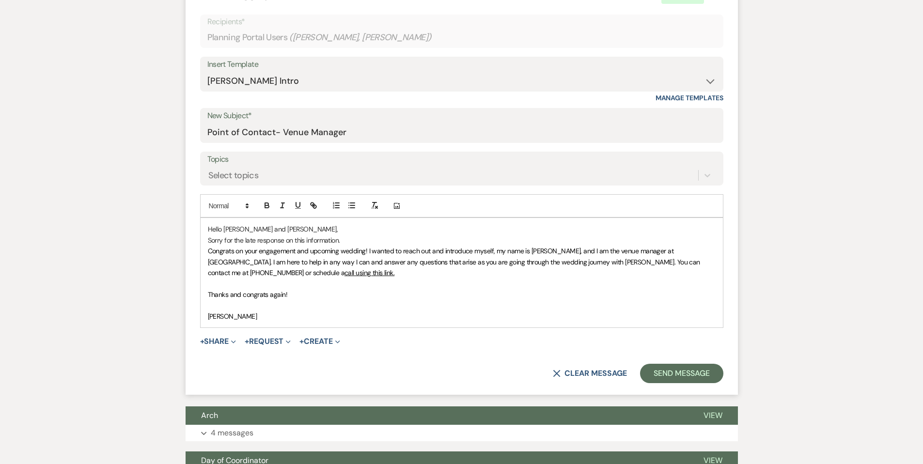
drag, startPoint x: 342, startPoint y: 239, endPoint x: 205, endPoint y: 243, distance: 136.2
click at [205, 243] on div "Hello Aneka and Tyler, Sorry for the late response on this information. Congrat…" at bounding box center [462, 273] width 522 height 110
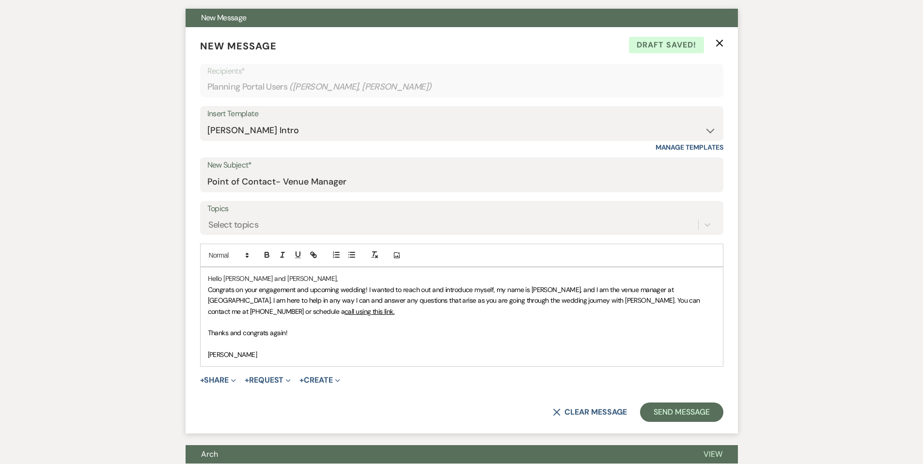
scroll to position [265, 0]
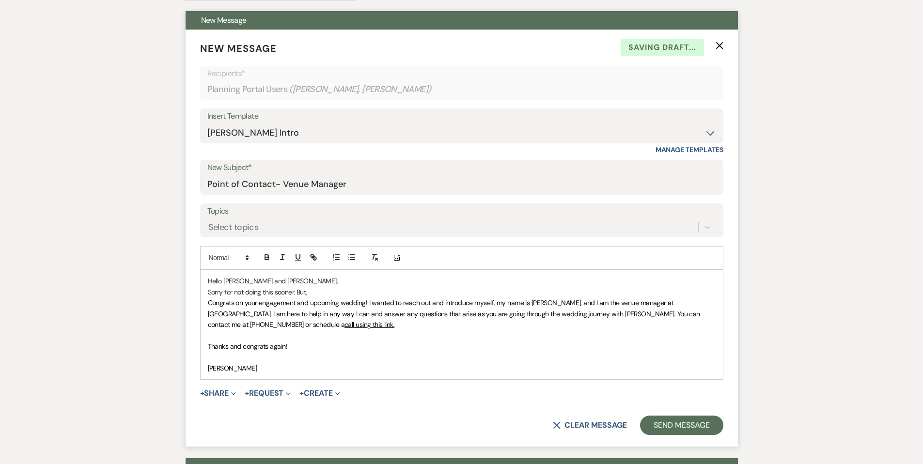
click at [208, 301] on span "Congrats on your engagement and upcoming wedding! I wanted to reach out and int…" at bounding box center [455, 314] width 494 height 31
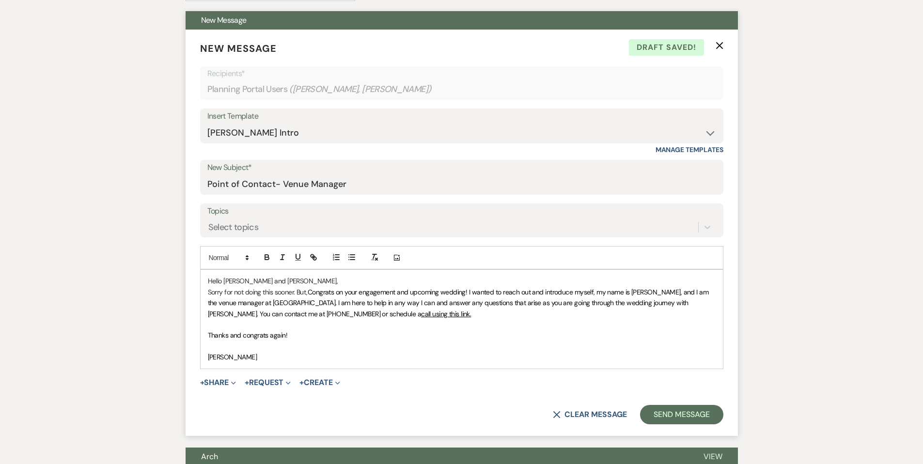
click at [314, 288] on span "Congrats on your engagement and upcoming wedding! I wanted to reach out and int…" at bounding box center [459, 303] width 503 height 31
click at [686, 416] on button "Send Message" at bounding box center [681, 414] width 83 height 19
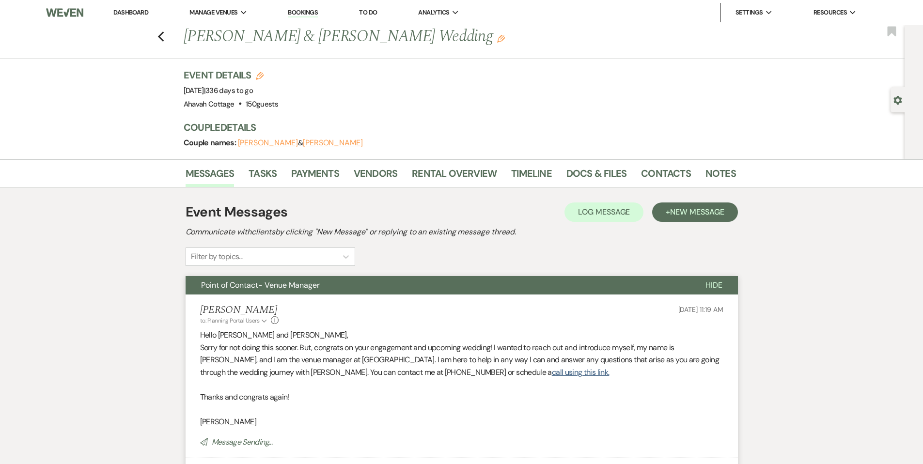
scroll to position [0, 0]
click at [313, 175] on link "Payments" at bounding box center [315, 176] width 48 height 21
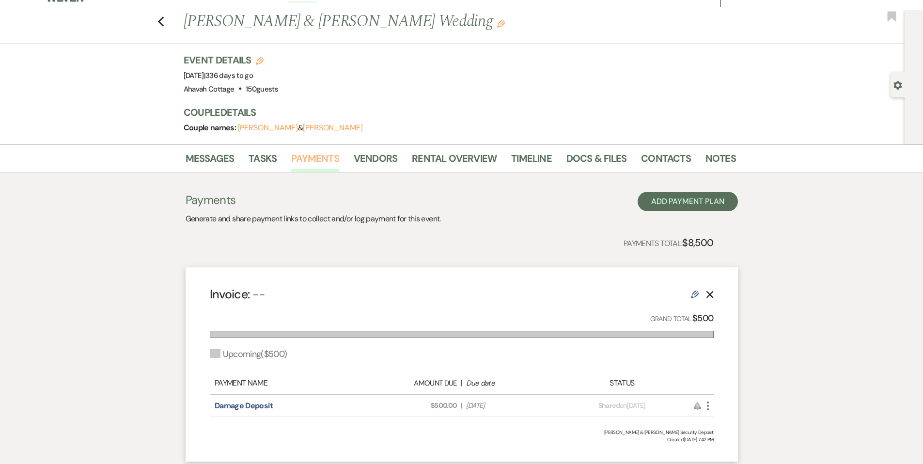
scroll to position [9, 0]
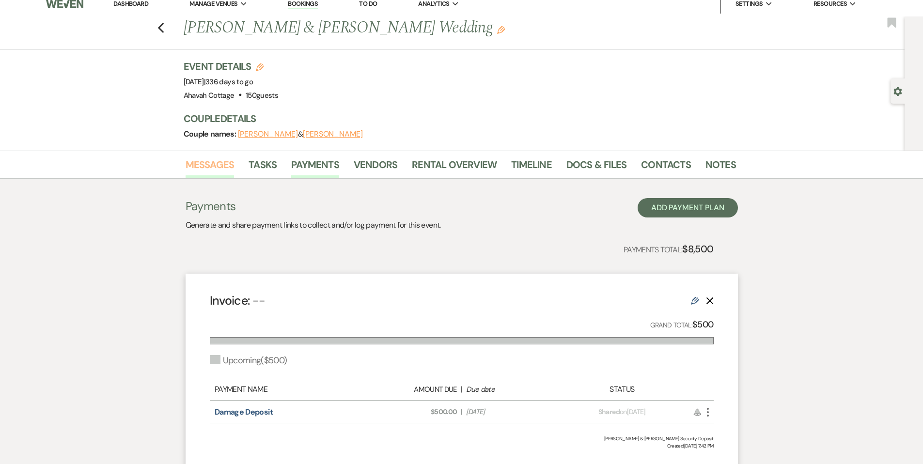
click at [201, 164] on link "Messages" at bounding box center [210, 167] width 49 height 21
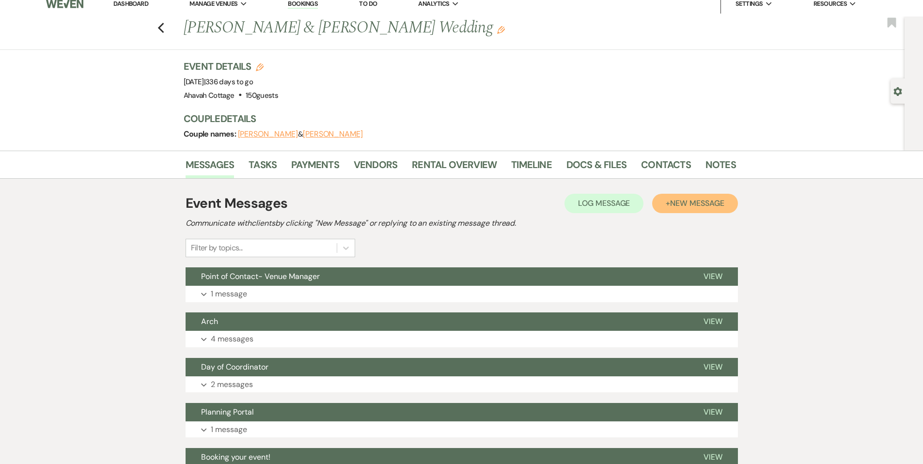
click at [677, 206] on span "New Message" at bounding box center [697, 203] width 54 height 10
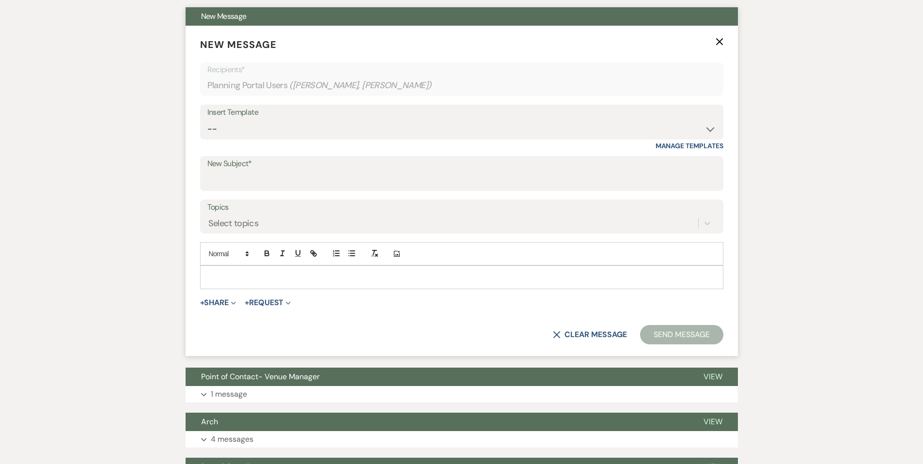
scroll to position [273, 0]
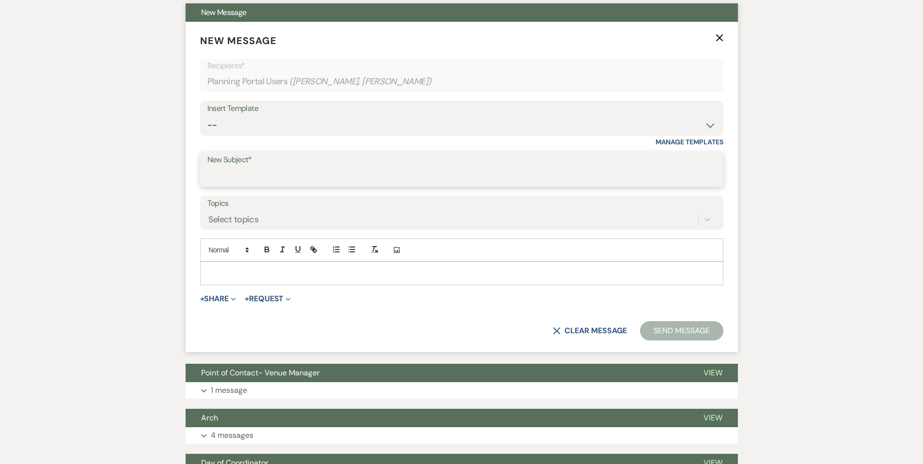
click at [250, 179] on input "New Subject*" at bounding box center [461, 176] width 509 height 19
type input "Vendor List"
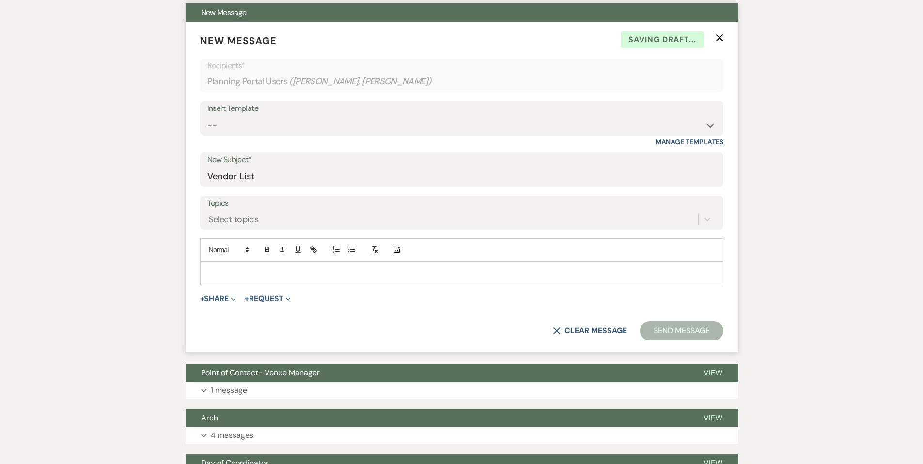
click at [219, 271] on p at bounding box center [462, 273] width 508 height 11
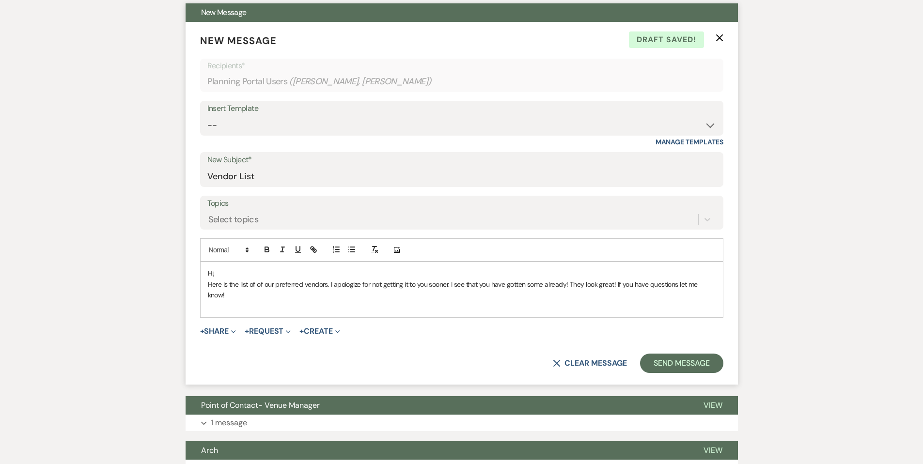
click at [218, 301] on p at bounding box center [462, 306] width 508 height 11
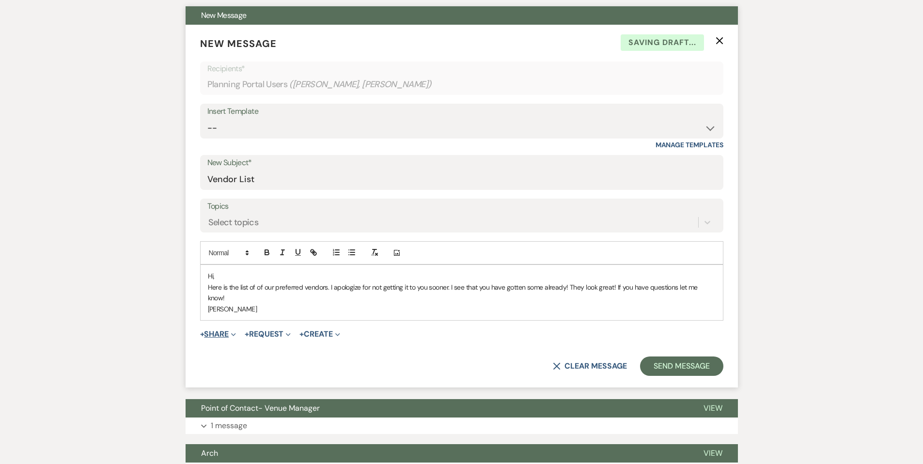
click at [220, 331] on button "+ Share Expand" at bounding box center [218, 335] width 36 height 8
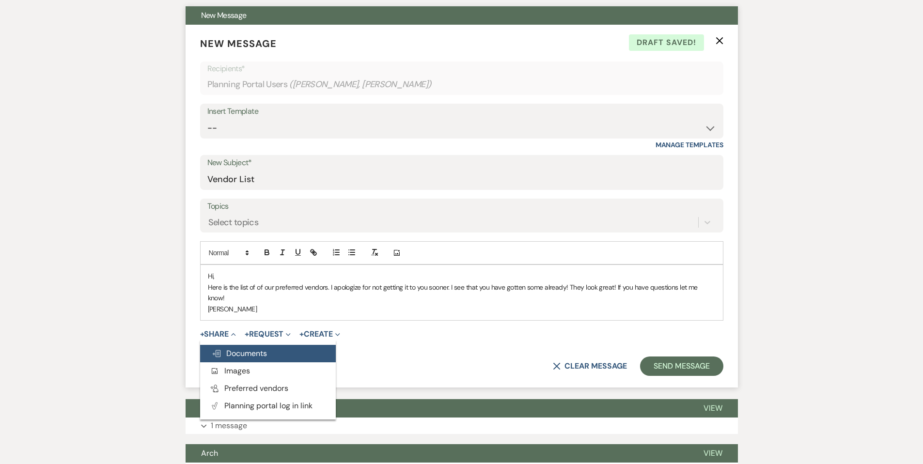
click at [231, 348] on span "Doc Upload Documents" at bounding box center [239, 353] width 55 height 10
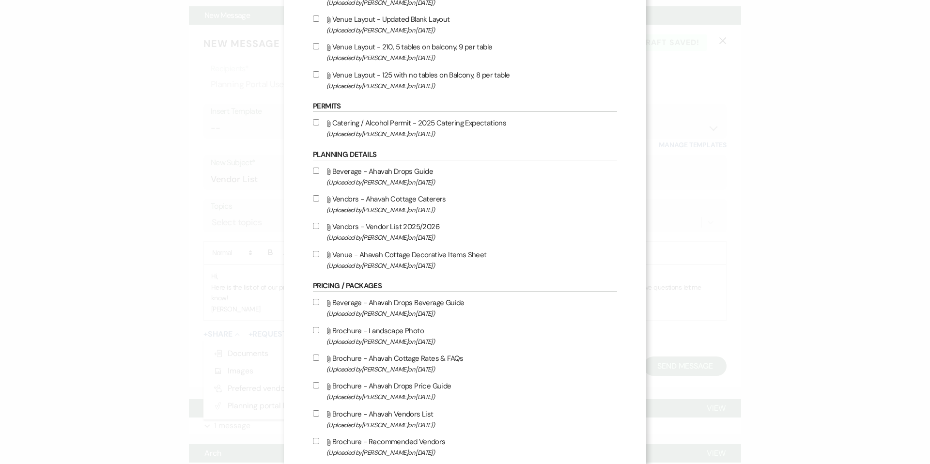
scroll to position [686, 0]
click at [315, 228] on input "Attach File Vendors - Vendor List 2025/2026 (Uploaded by Tamara Schindler on Ap…" at bounding box center [316, 225] width 6 height 6
checkbox input "true"
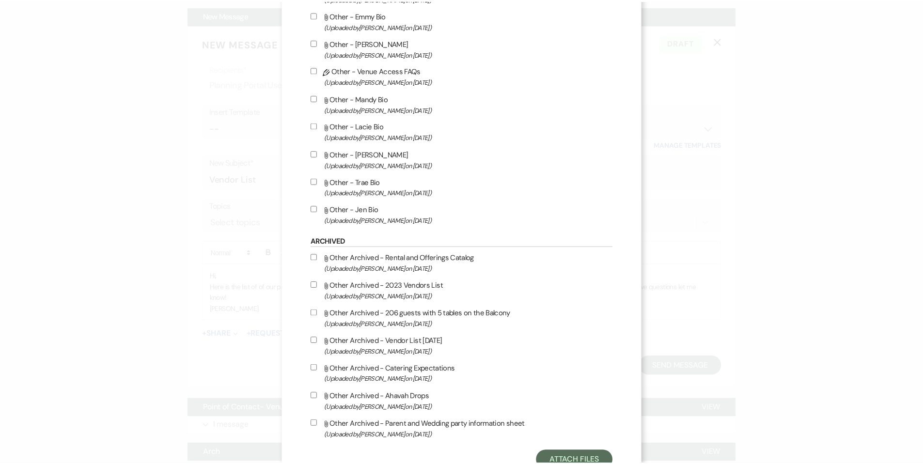
scroll to position [1817, 0]
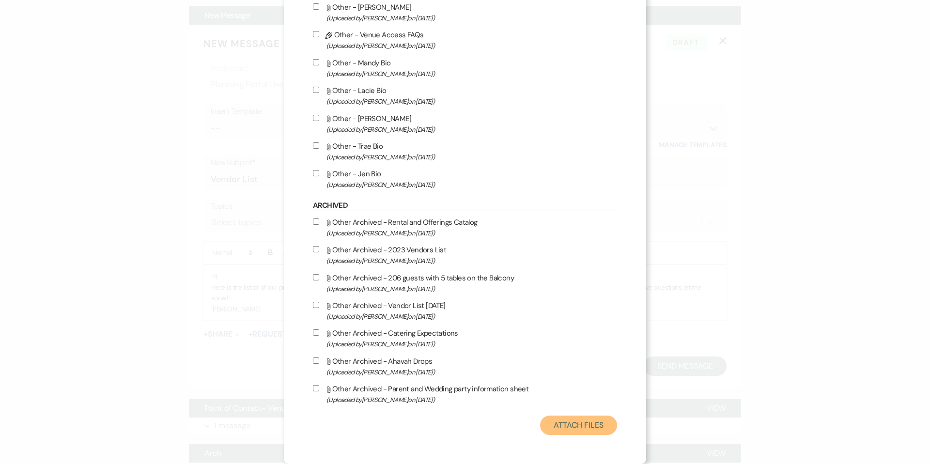
click at [556, 425] on button "Attach Files" at bounding box center [578, 425] width 77 height 19
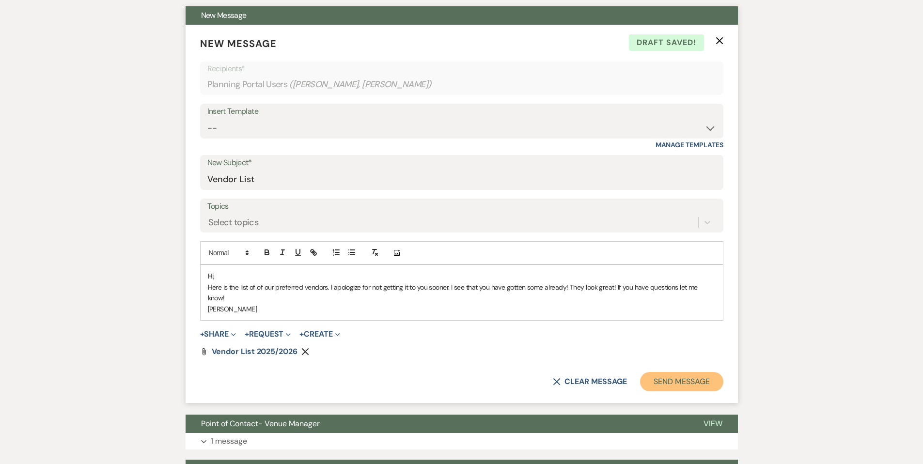
click at [664, 372] on button "Send Message" at bounding box center [681, 381] width 83 height 19
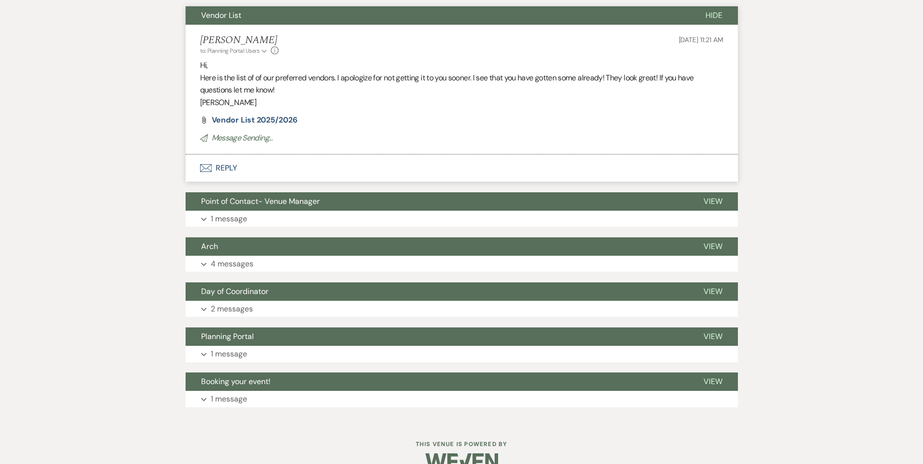
scroll to position [0, 0]
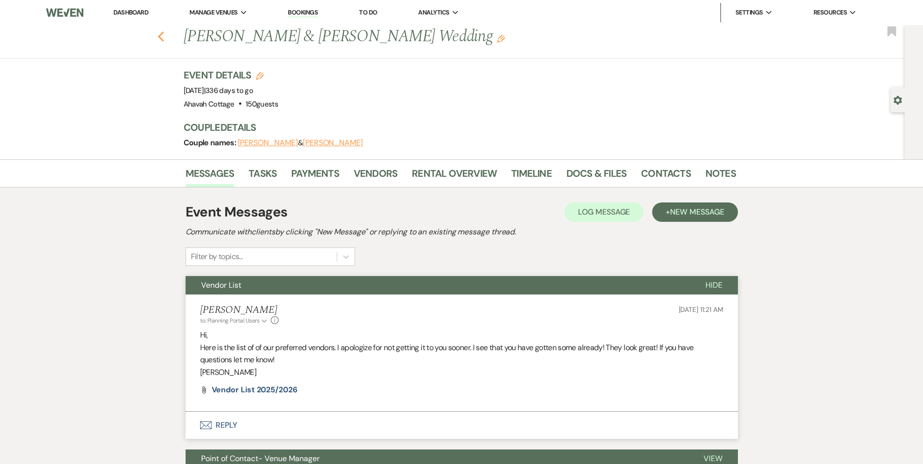
click at [163, 35] on use "button" at bounding box center [161, 37] width 6 height 11
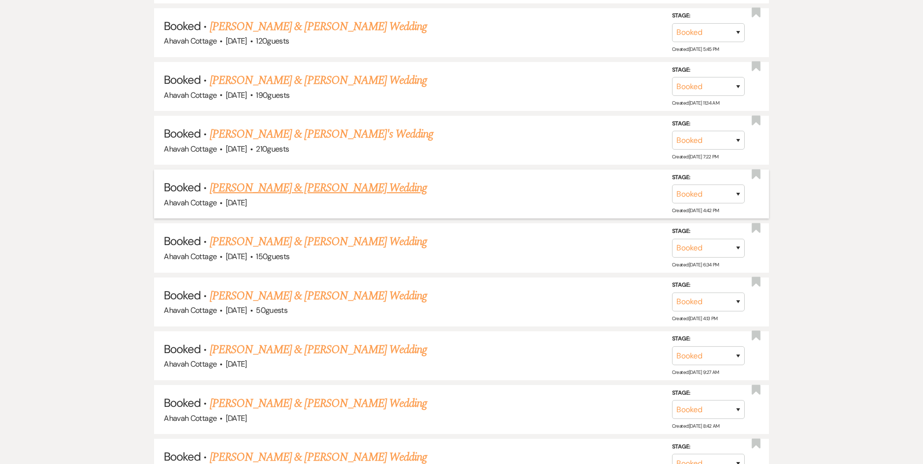
scroll to position [1043, 0]
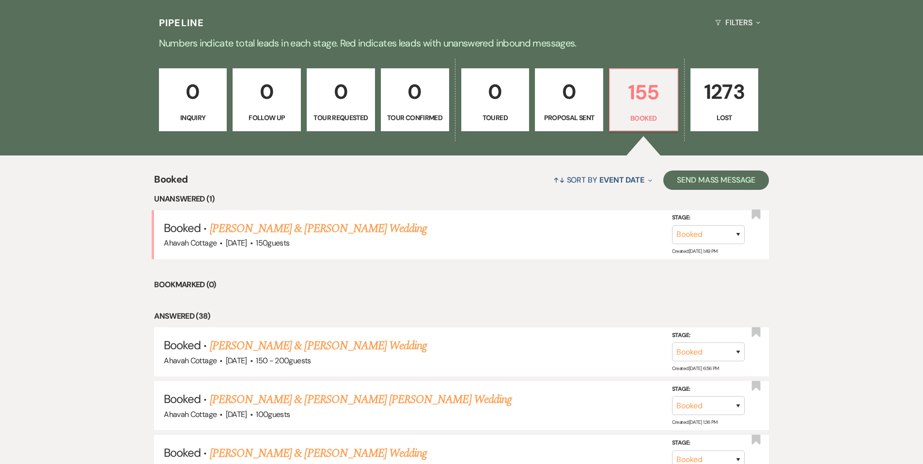
scroll to position [247, 0]
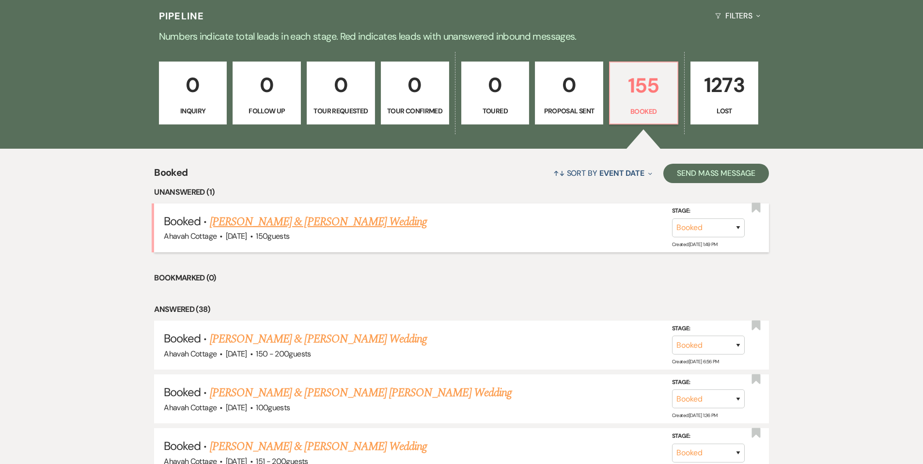
click at [350, 219] on link "[PERSON_NAME] & [PERSON_NAME] Wedding" at bounding box center [318, 221] width 217 height 17
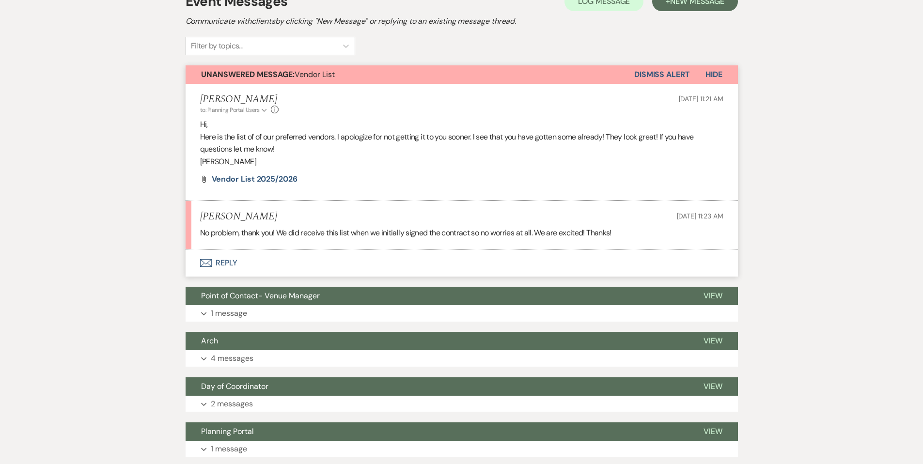
scroll to position [211, 0]
click at [656, 72] on button "Dismiss Alert" at bounding box center [662, 74] width 56 height 18
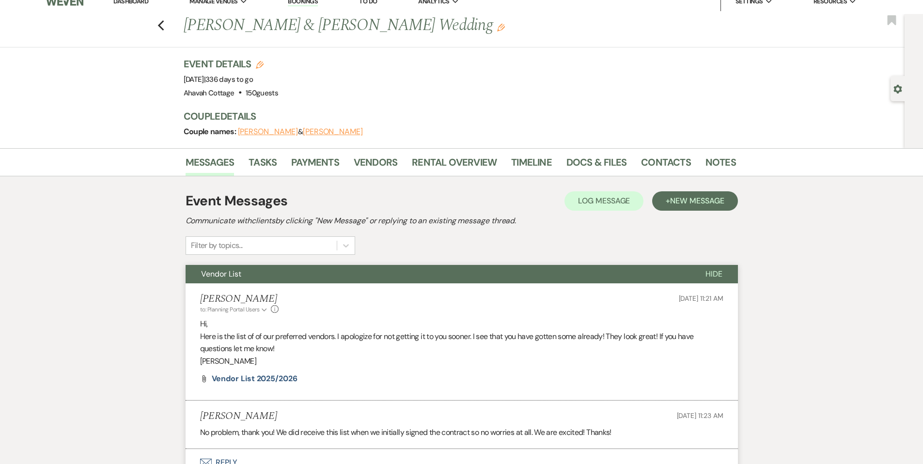
scroll to position [0, 0]
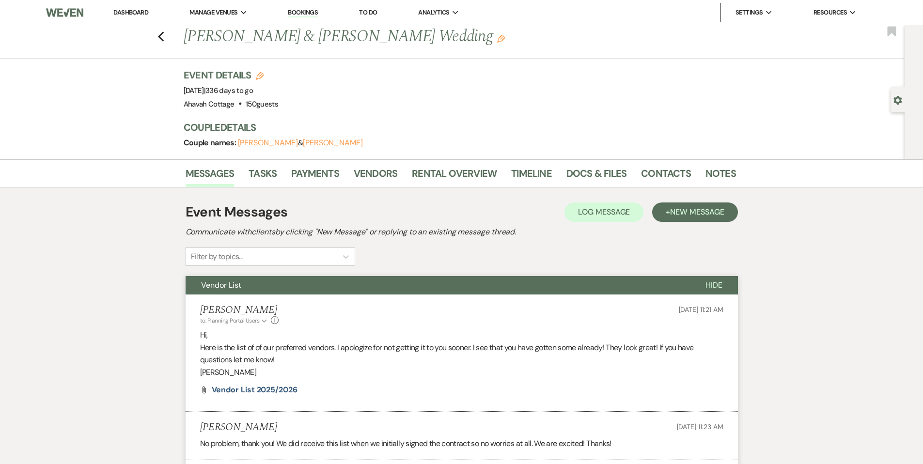
click at [198, 286] on button "Vendor List" at bounding box center [438, 285] width 504 height 18
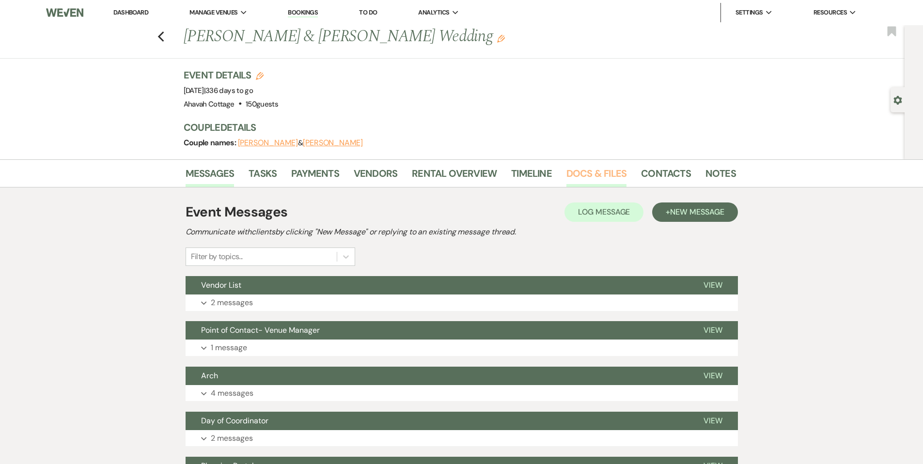
click at [578, 174] on link "Docs & Files" at bounding box center [597, 176] width 60 height 21
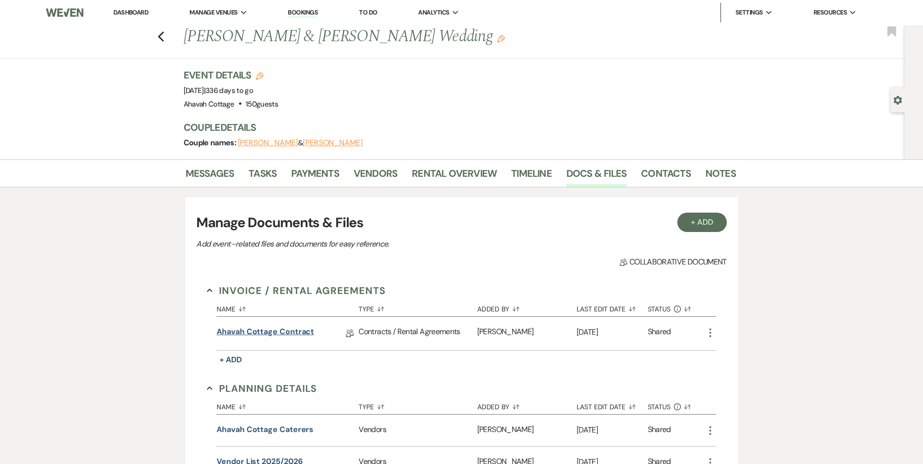
click at [295, 332] on link "Ahavah Cottage Contract" at bounding box center [265, 333] width 97 height 15
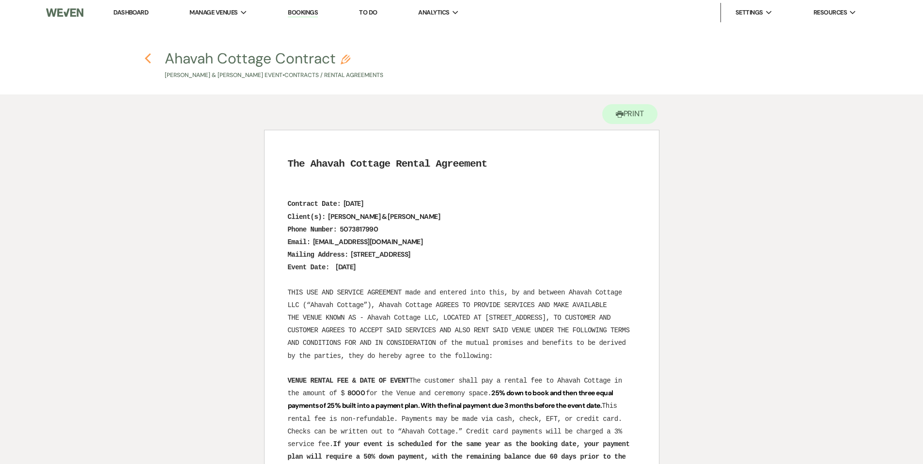
click at [145, 59] on use "button" at bounding box center [148, 58] width 6 height 11
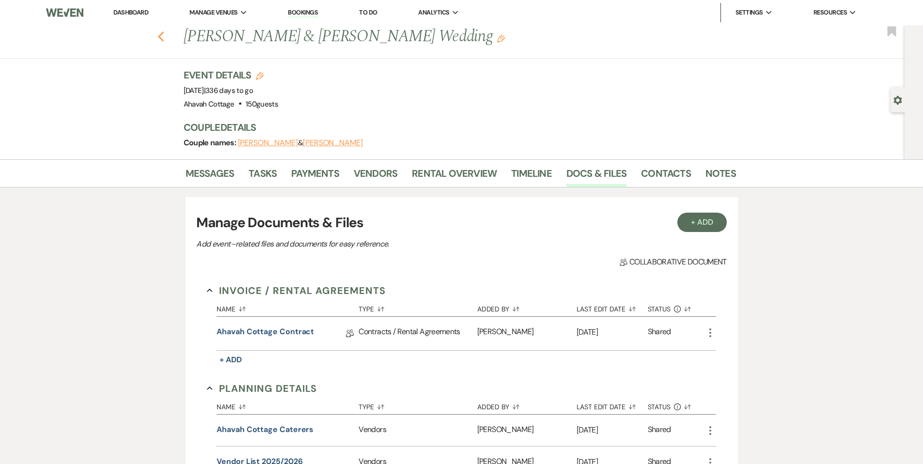
click at [162, 36] on use "button" at bounding box center [161, 37] width 6 height 11
